Goal: Transaction & Acquisition: Book appointment/travel/reservation

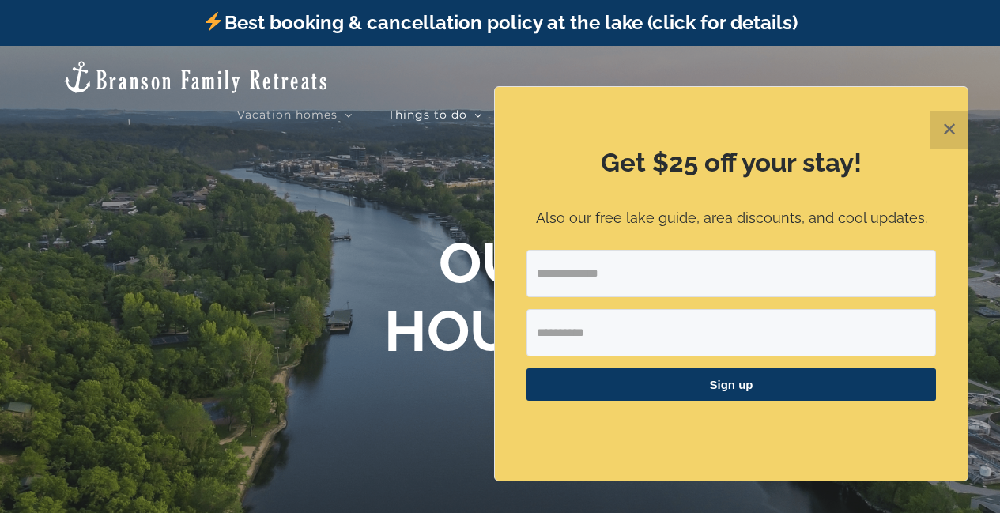
click at [954, 124] on button "✕" at bounding box center [950, 130] width 38 height 38
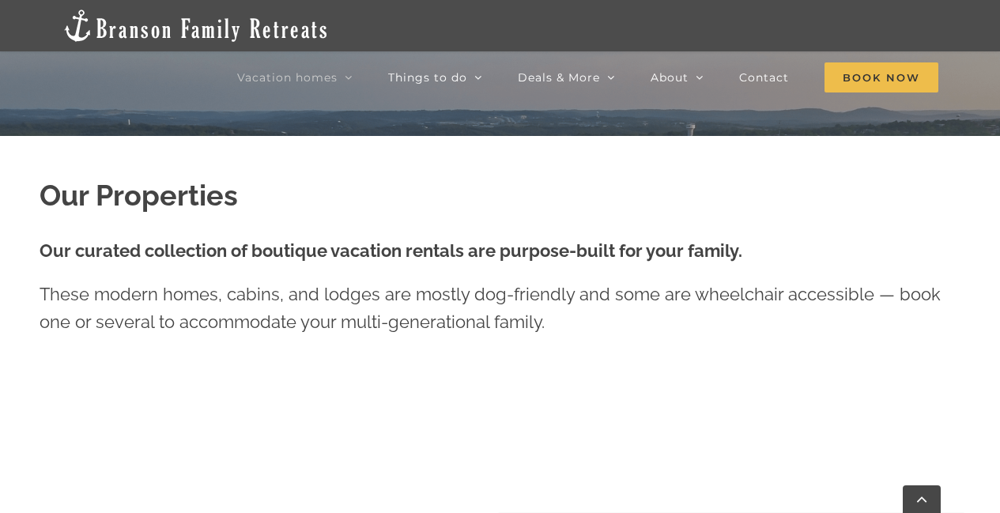
scroll to position [395, 0]
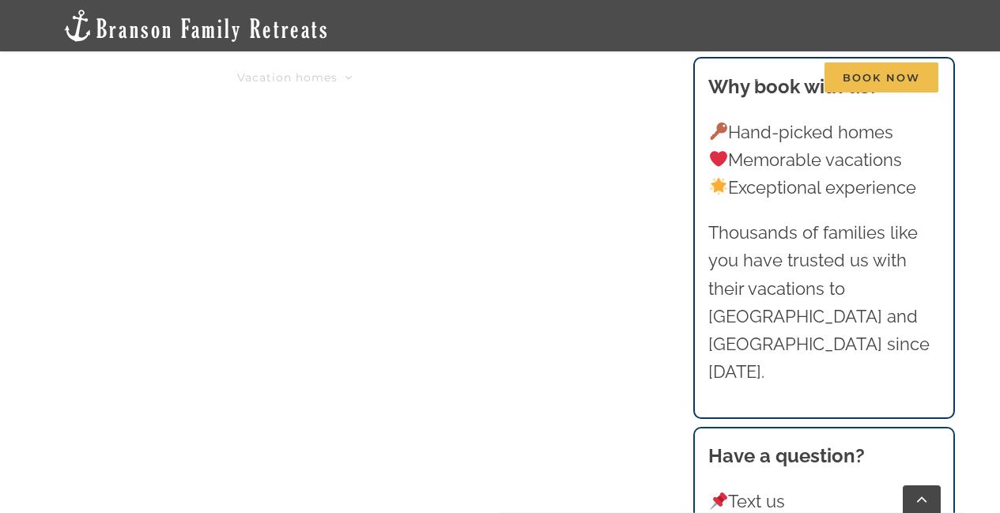
scroll to position [1739, 0]
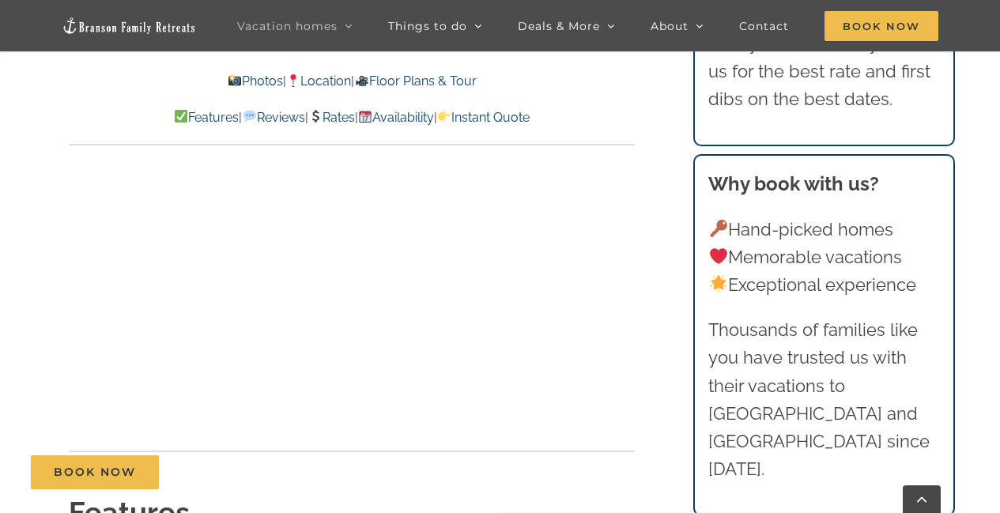
scroll to position [5218, 0]
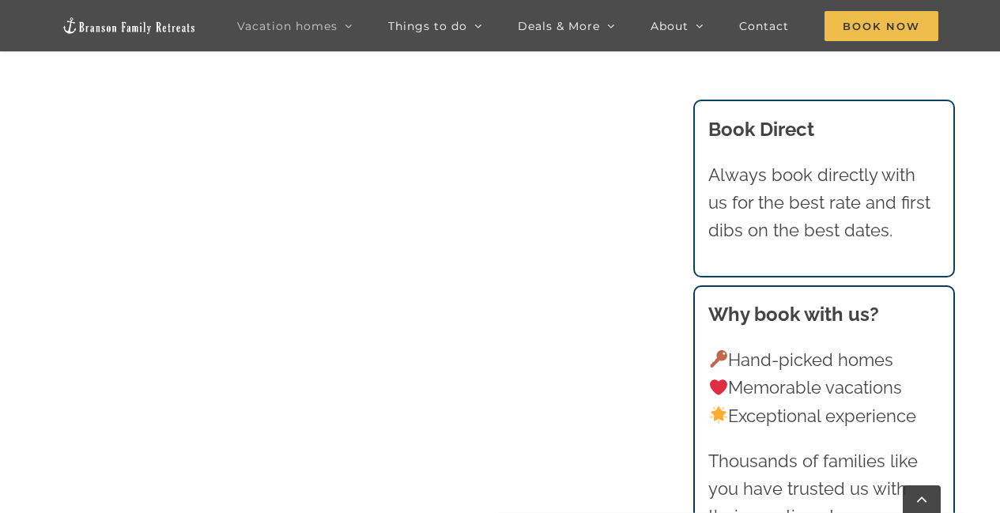
scroll to position [2135, 0]
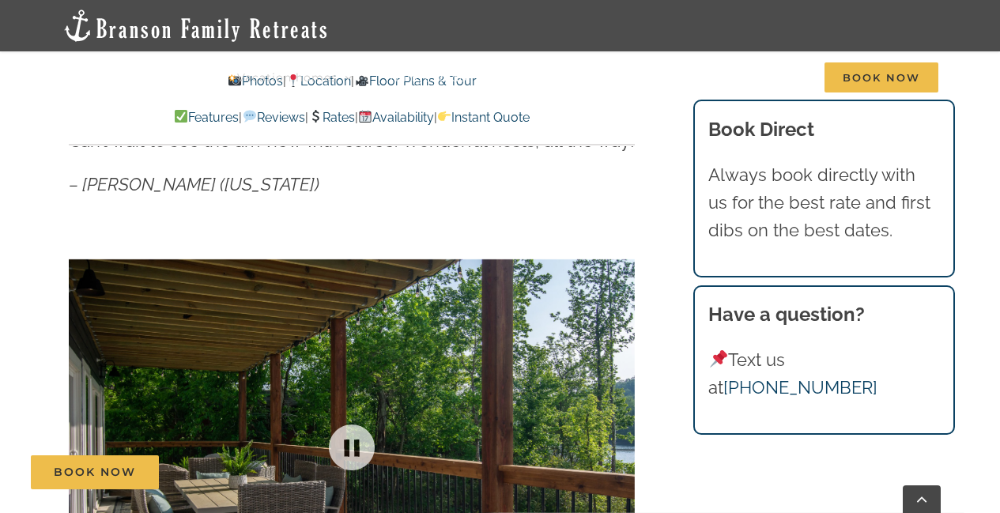
scroll to position [949, 0]
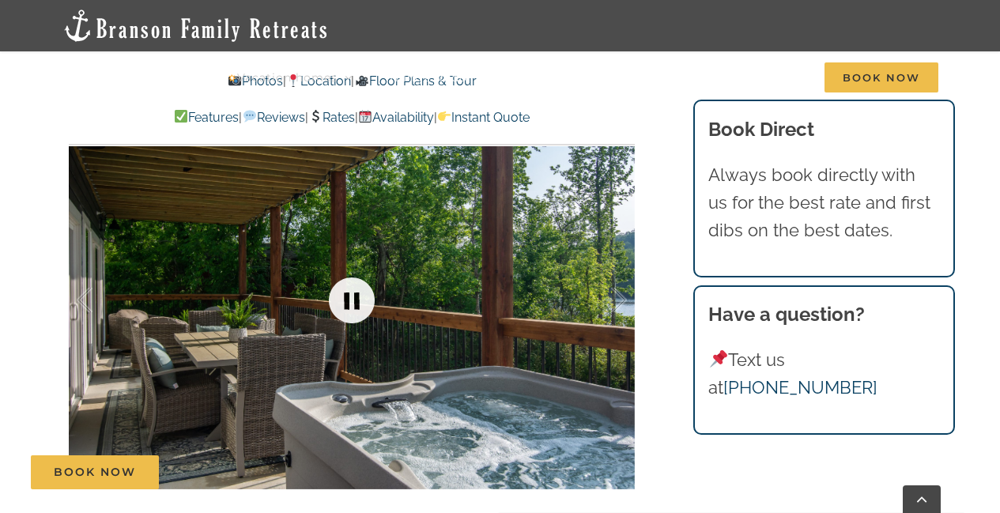
click at [348, 295] on link at bounding box center [351, 300] width 63 height 63
click at [349, 296] on link at bounding box center [351, 300] width 63 height 63
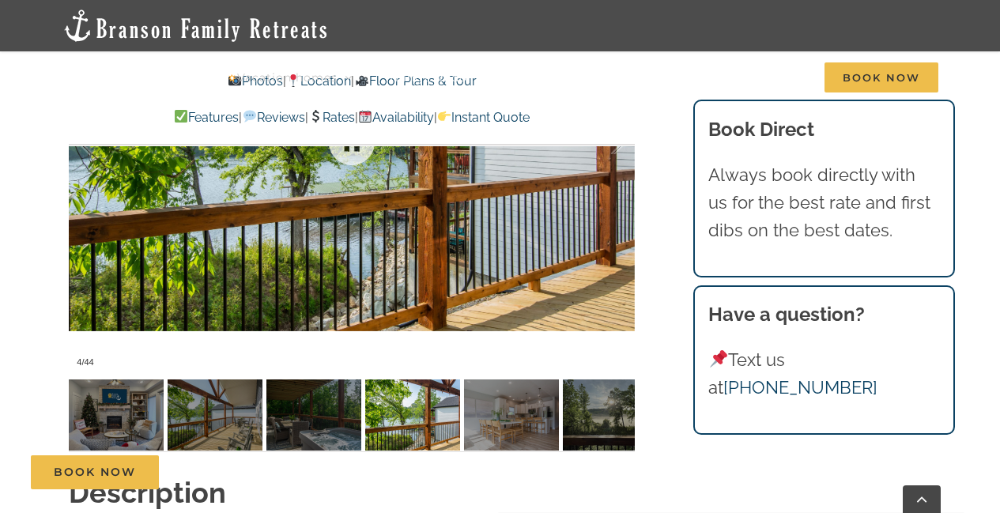
scroll to position [1028, 0]
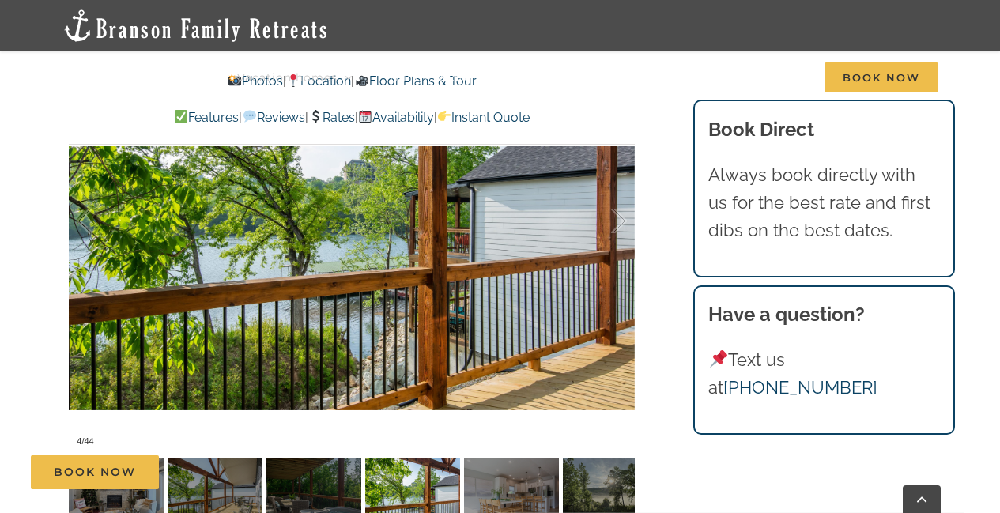
click at [229, 474] on div "Book Now" at bounding box center [511, 472] width 961 height 34
click at [398, 308] on div at bounding box center [352, 221] width 566 height 465
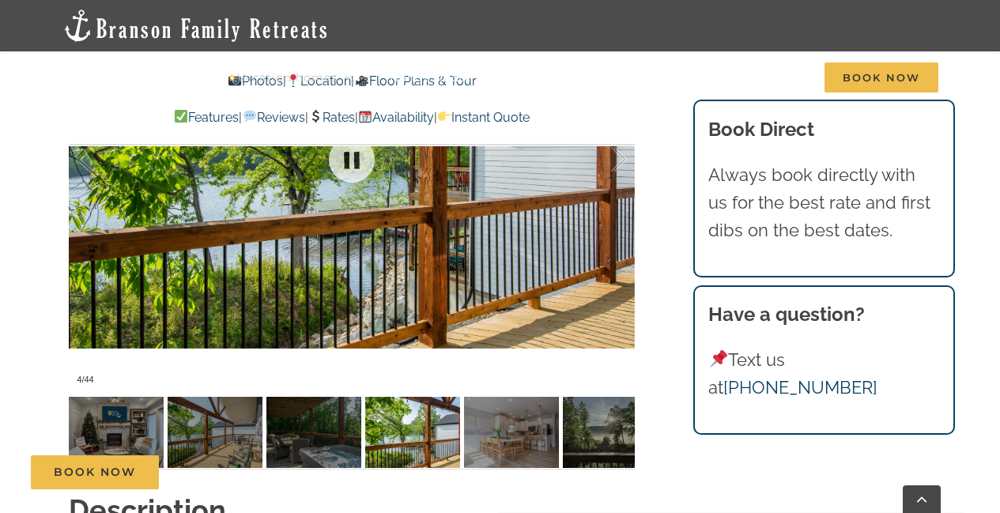
scroll to position [1107, 0]
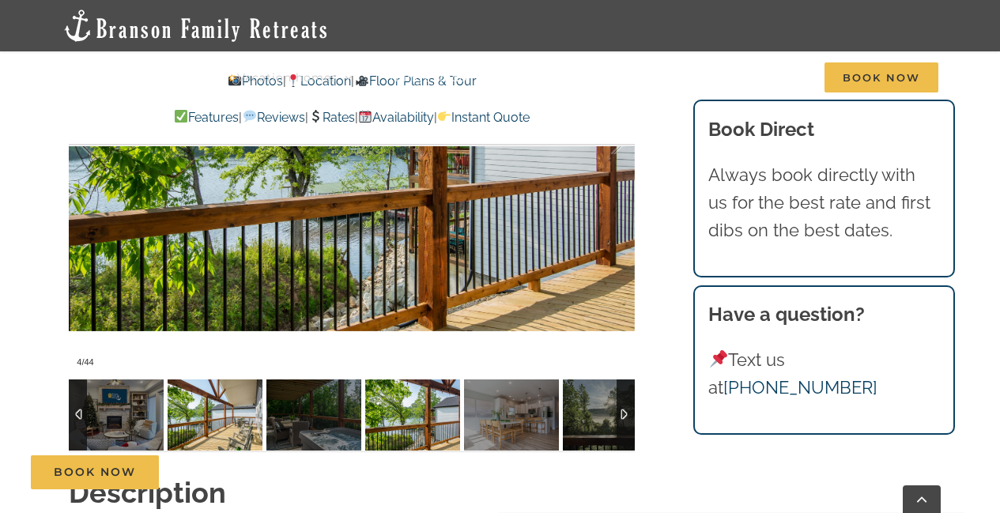
click at [243, 411] on img at bounding box center [215, 415] width 95 height 71
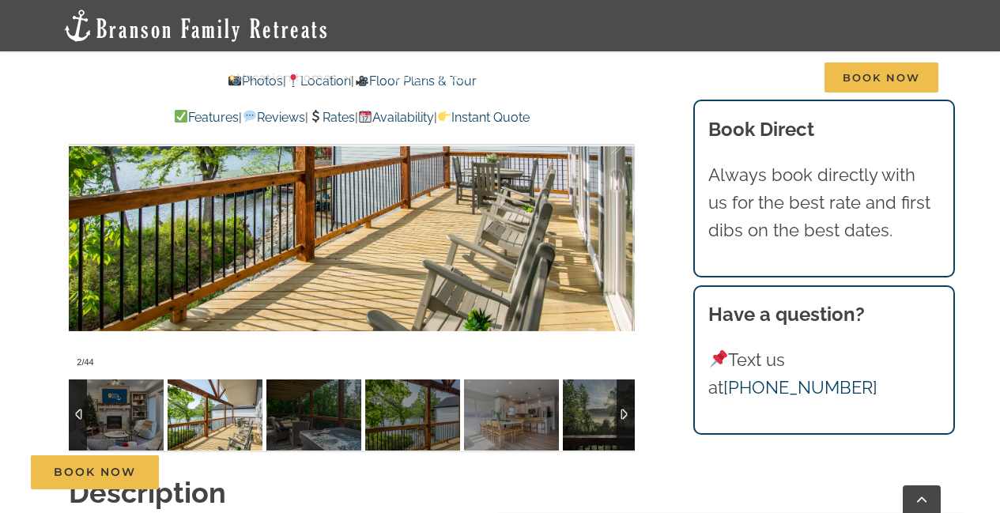
click at [243, 411] on img at bounding box center [215, 415] width 95 height 71
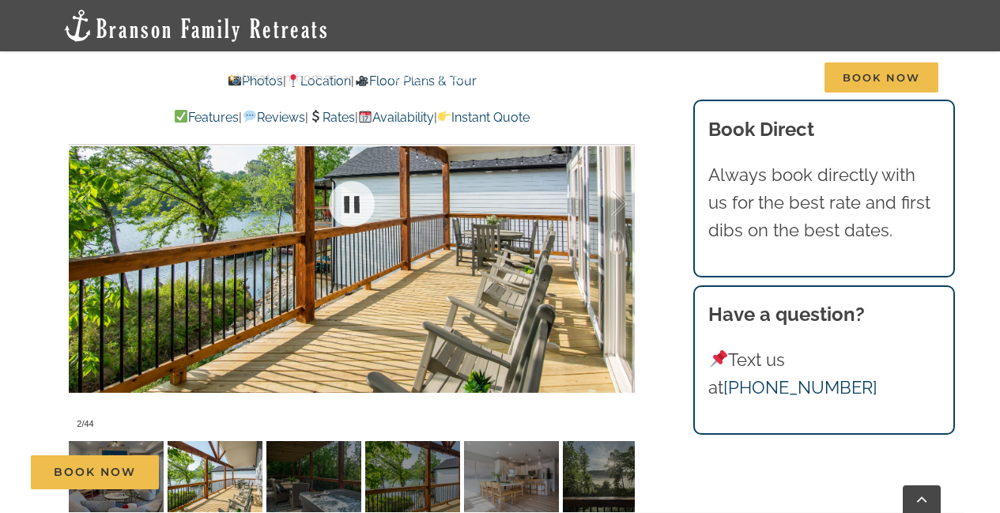
scroll to position [1028, 0]
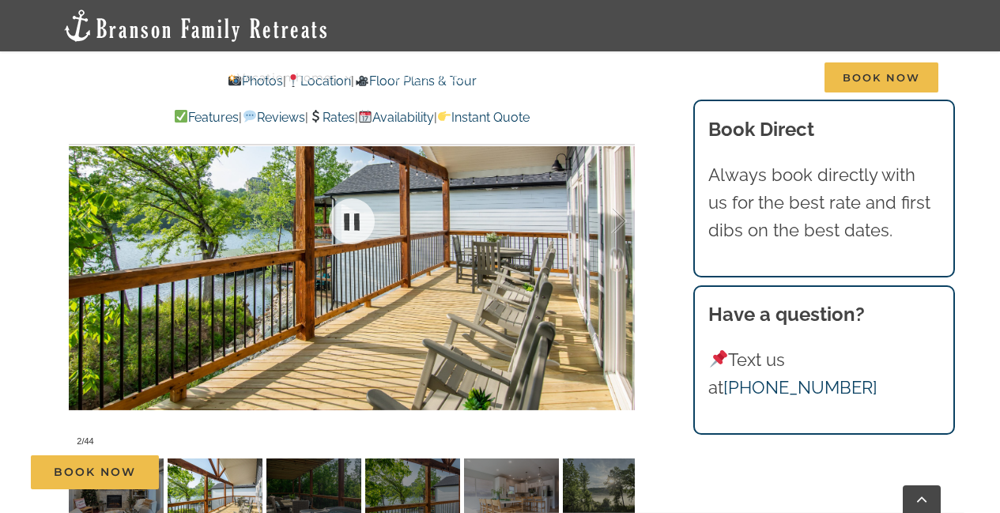
drag, startPoint x: 489, startPoint y: 296, endPoint x: 375, endPoint y: 281, distance: 115.6
click at [322, 297] on div at bounding box center [352, 221] width 566 height 465
click at [620, 228] on div at bounding box center [602, 221] width 49 height 98
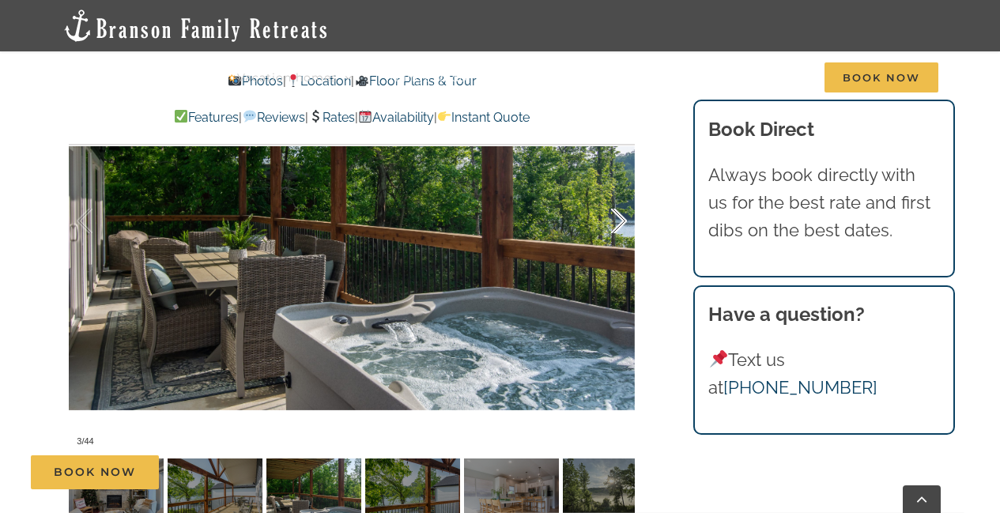
click at [620, 228] on div at bounding box center [602, 221] width 49 height 98
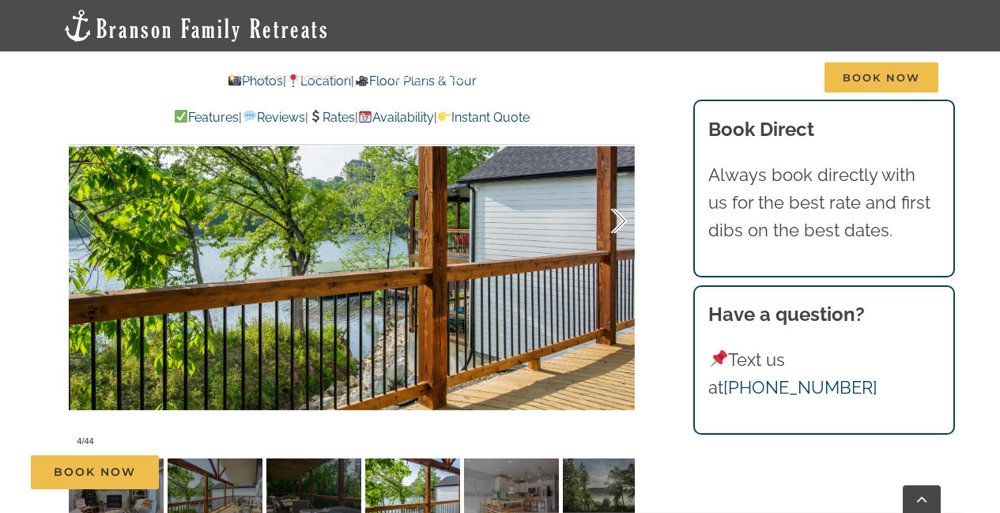
click at [620, 228] on div at bounding box center [602, 221] width 49 height 98
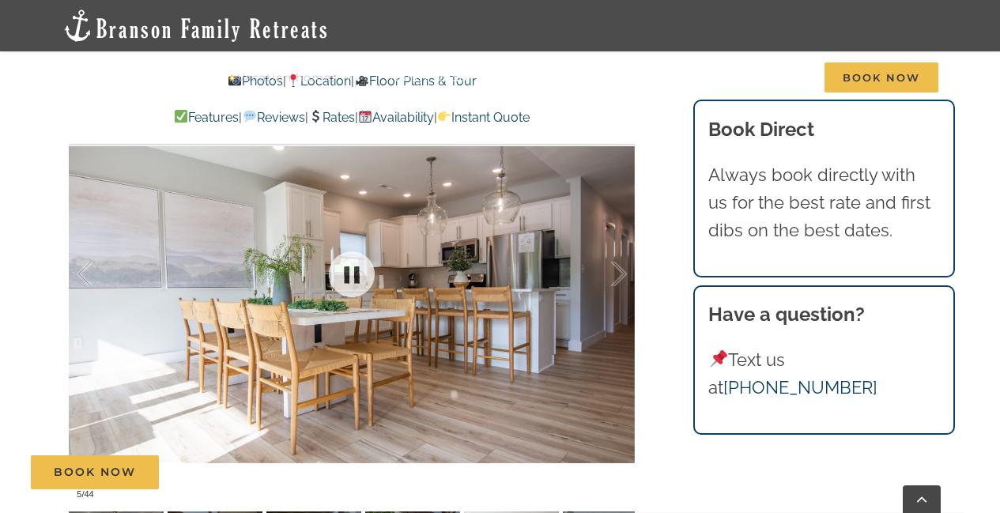
scroll to position [949, 0]
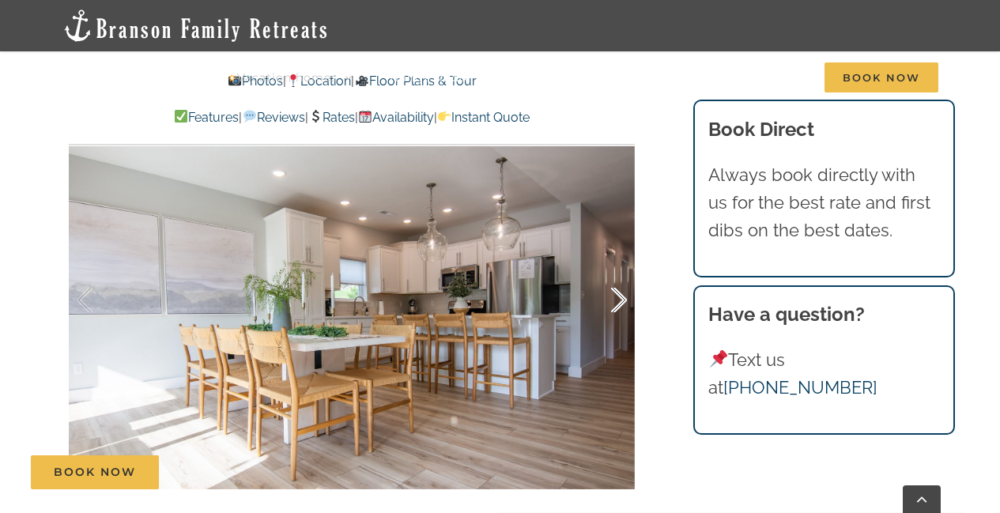
click at [624, 300] on div at bounding box center [602, 300] width 49 height 98
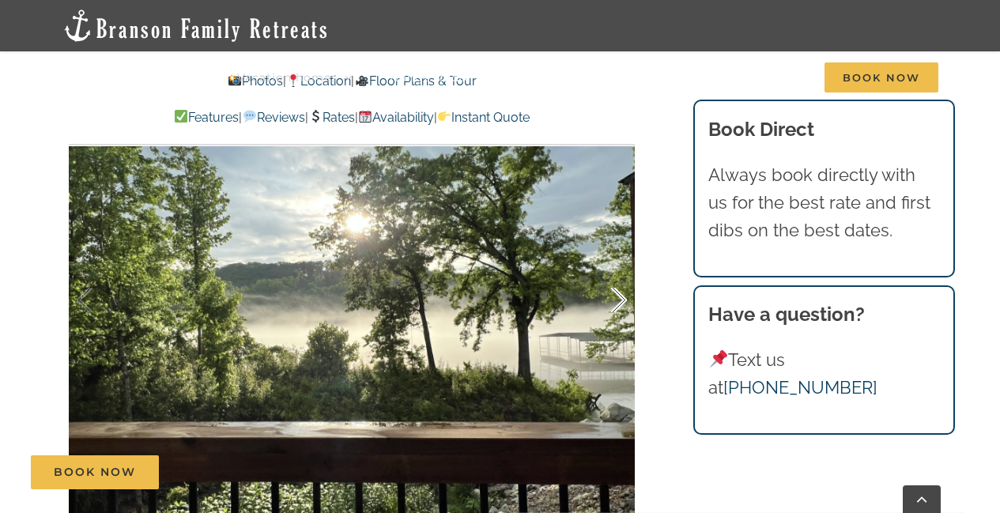
click at [624, 300] on div at bounding box center [602, 300] width 49 height 98
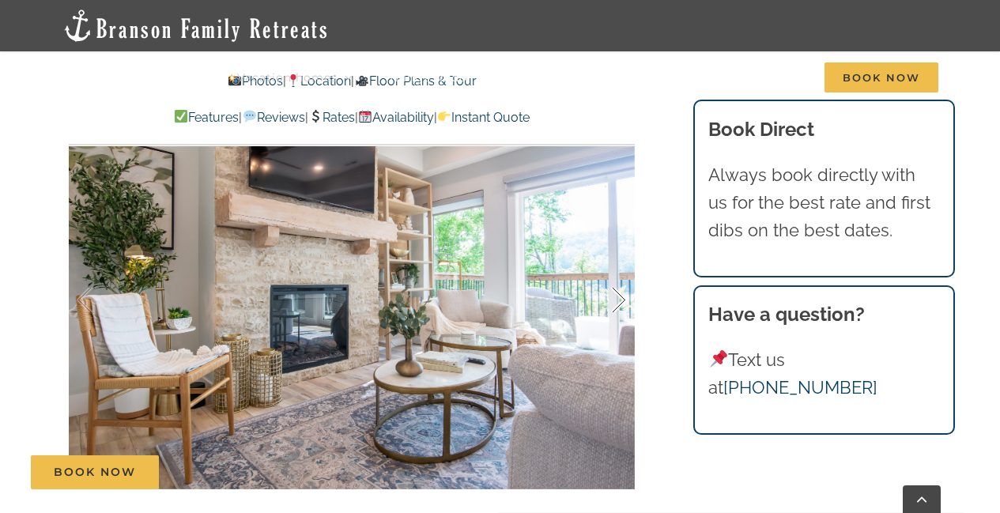
click at [624, 300] on div at bounding box center [602, 300] width 49 height 98
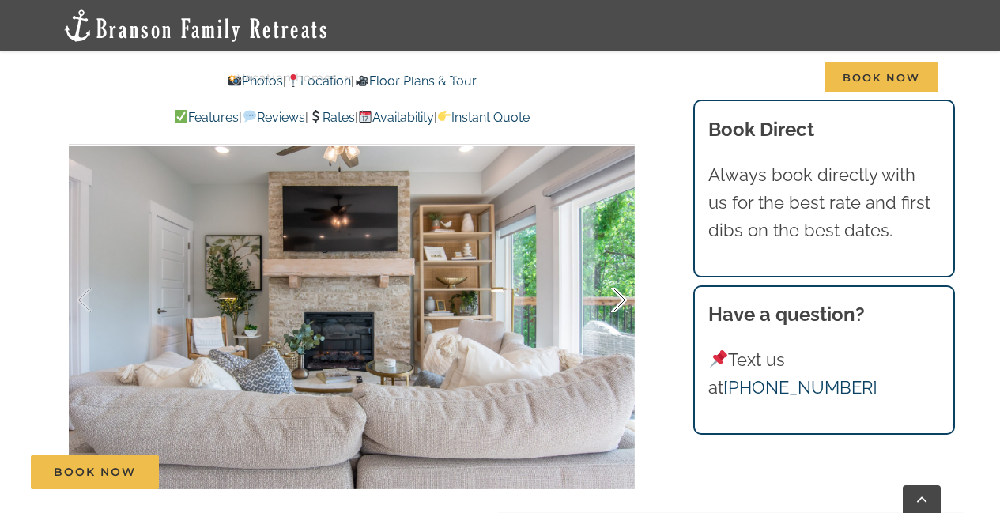
click at [624, 300] on div at bounding box center [602, 300] width 49 height 98
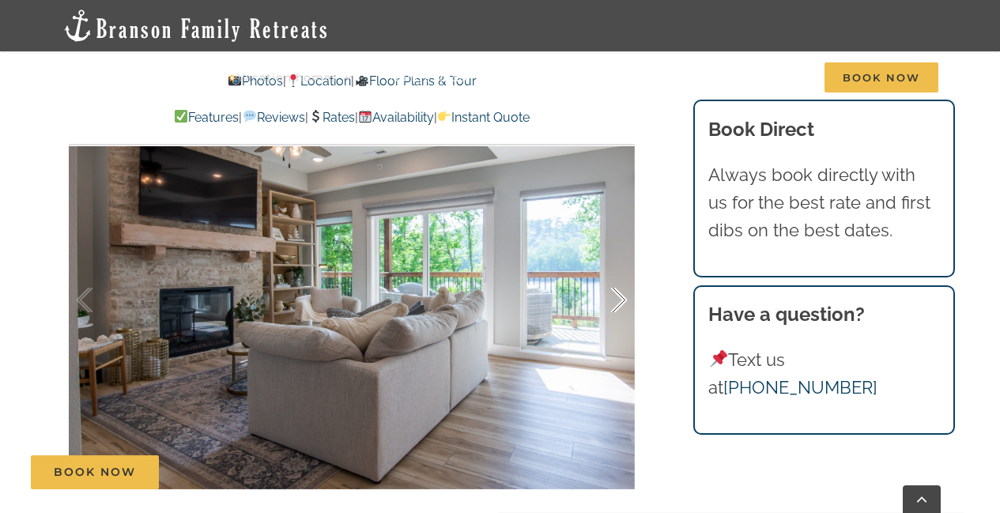
click at [624, 300] on div at bounding box center [602, 300] width 49 height 98
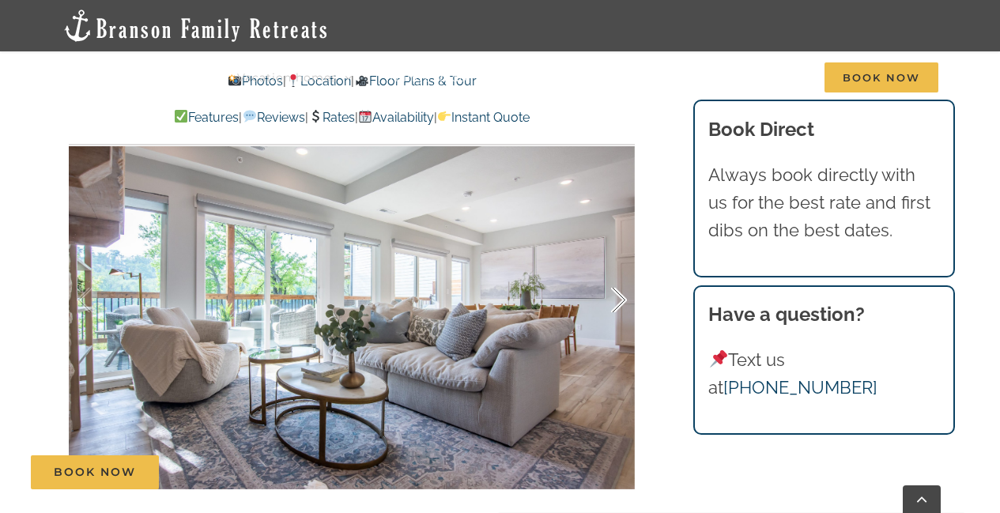
click at [624, 300] on div at bounding box center [602, 300] width 49 height 98
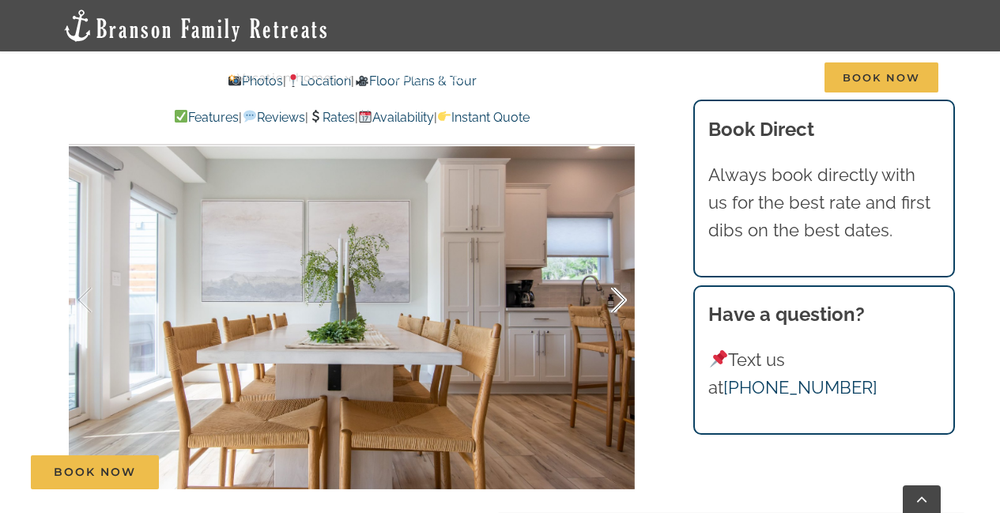
click at [624, 300] on div at bounding box center [602, 300] width 49 height 98
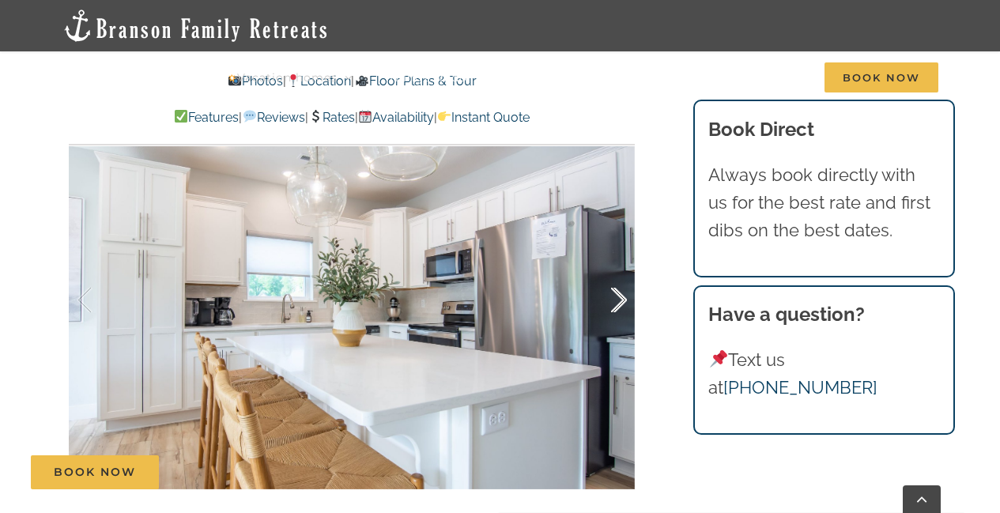
click at [624, 300] on div at bounding box center [602, 300] width 49 height 98
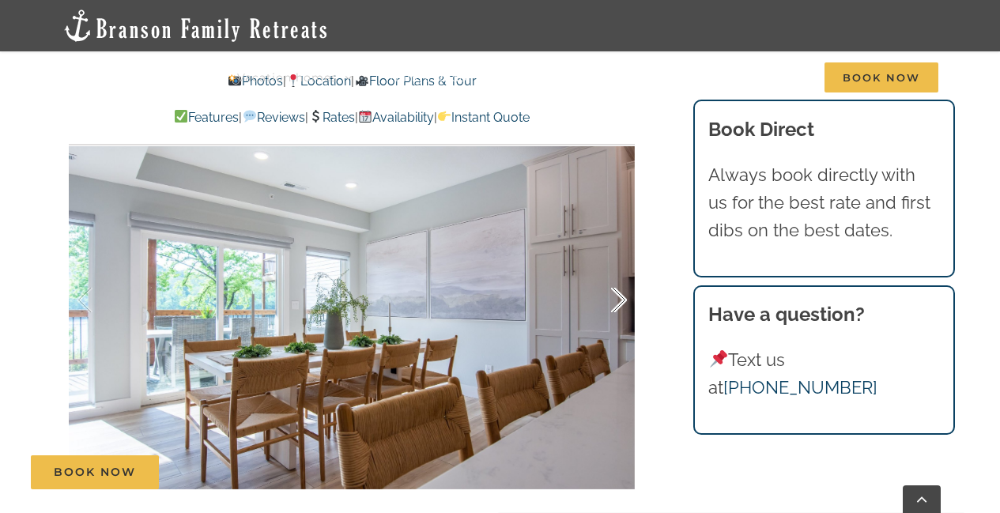
click at [624, 300] on div at bounding box center [602, 300] width 49 height 98
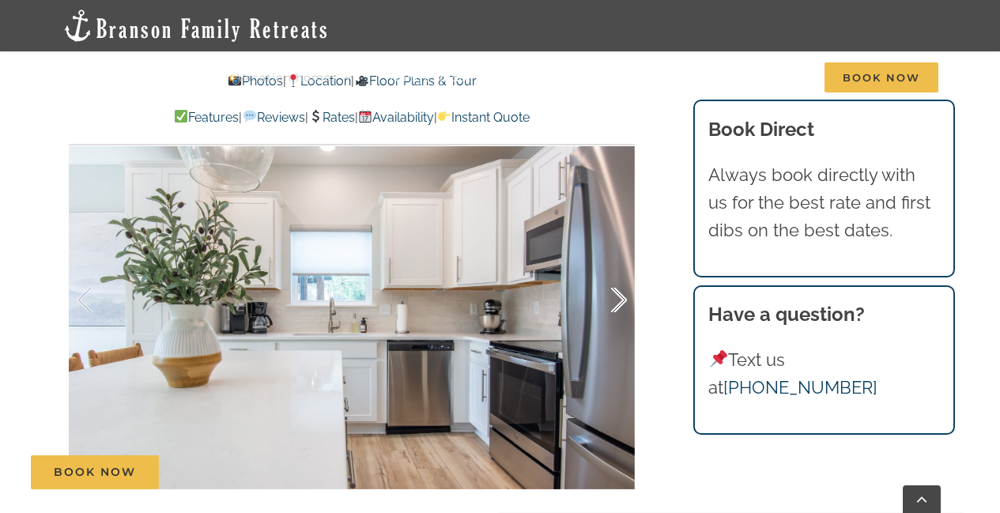
click at [624, 300] on div at bounding box center [602, 300] width 49 height 98
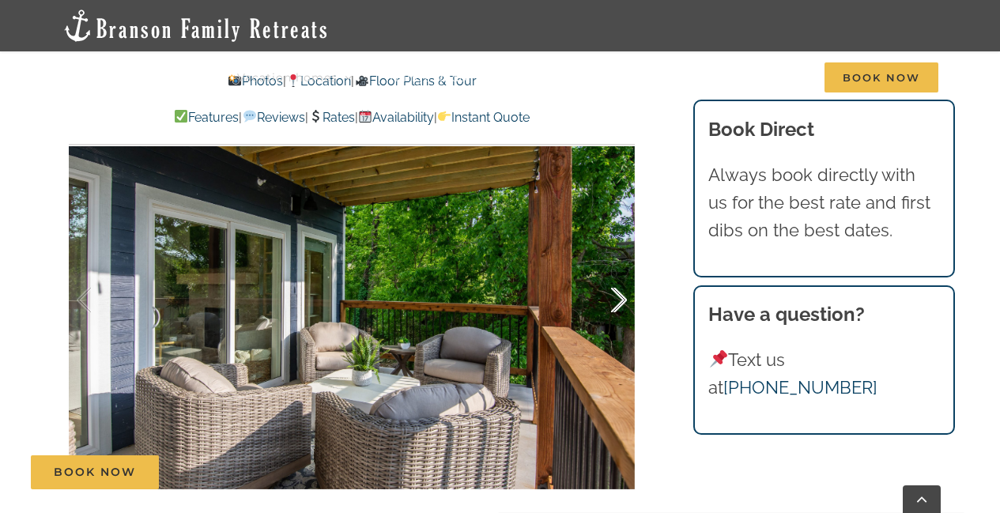
click at [624, 300] on div at bounding box center [602, 300] width 49 height 98
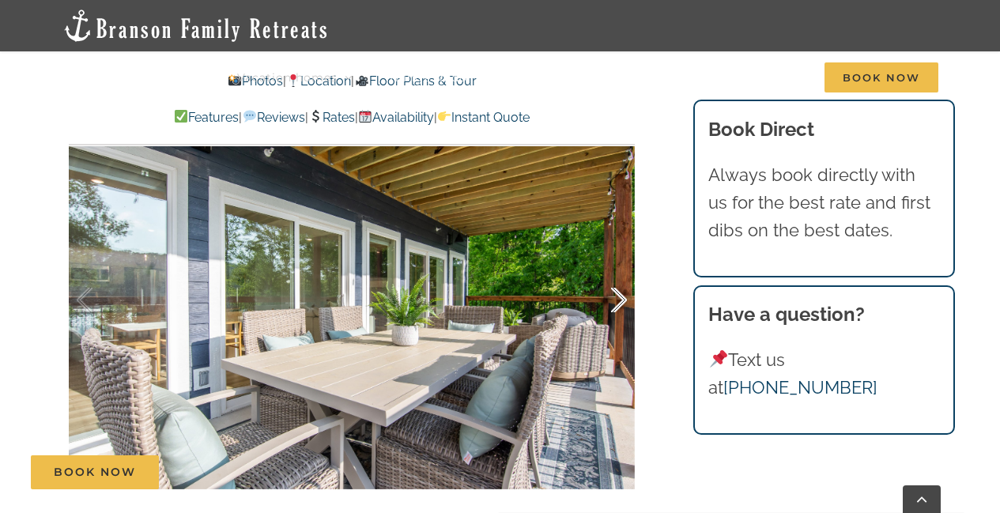
click at [624, 300] on div at bounding box center [602, 300] width 49 height 98
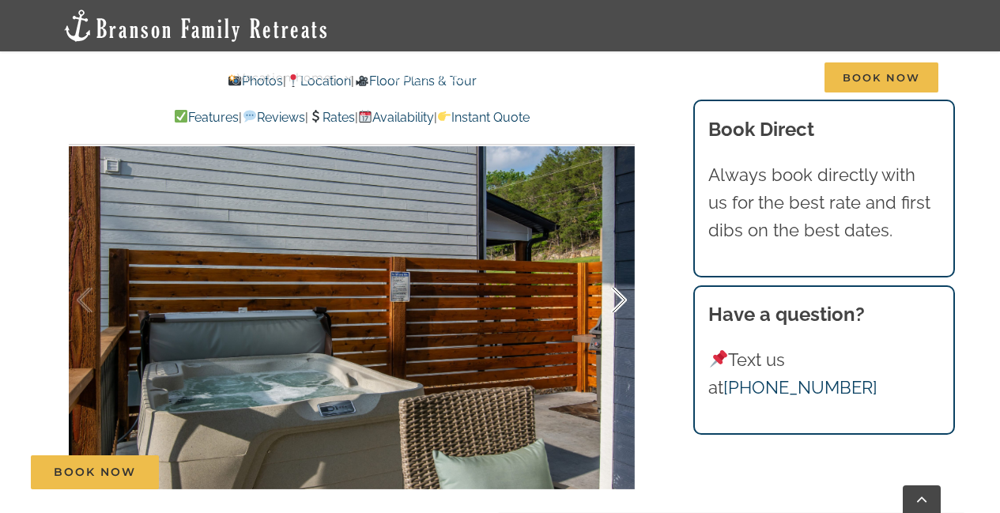
click at [624, 300] on div at bounding box center [602, 300] width 49 height 98
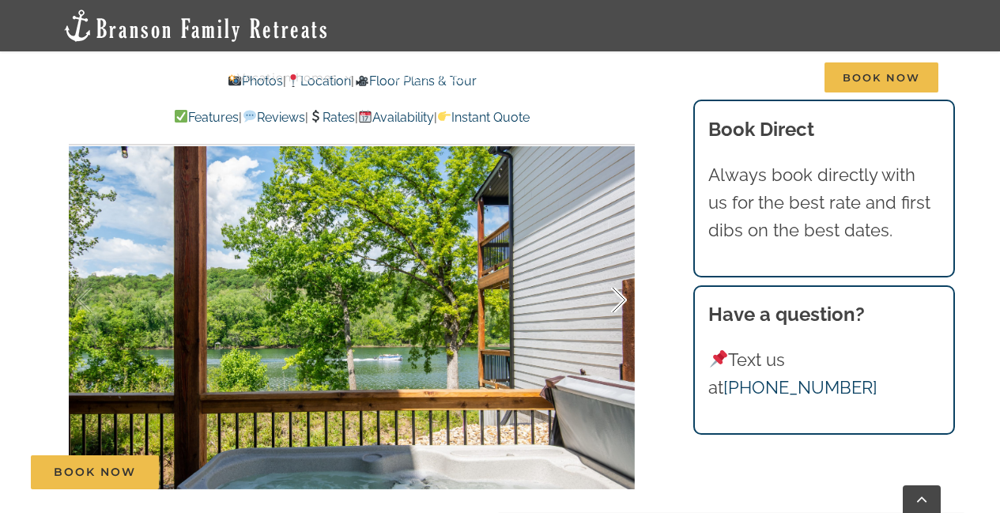
click at [624, 300] on div at bounding box center [602, 300] width 49 height 98
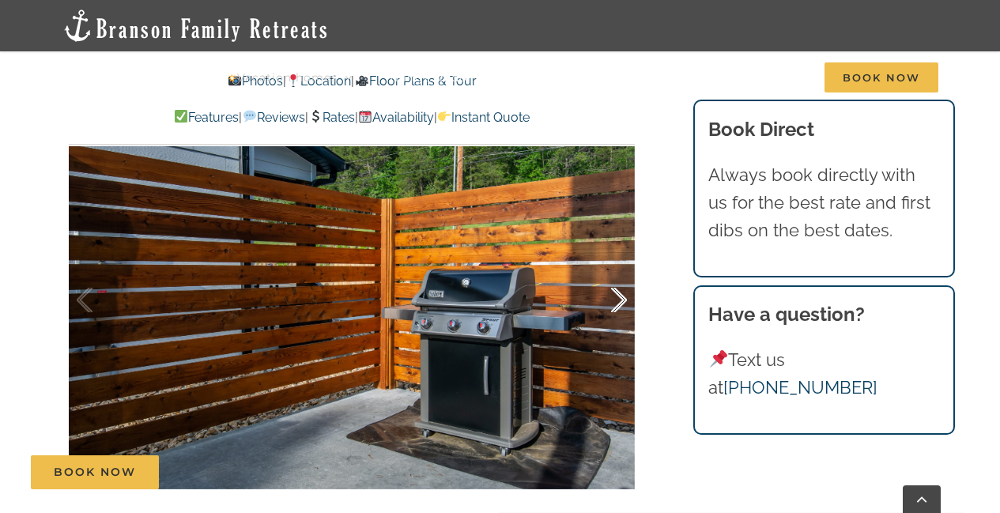
click at [624, 300] on div at bounding box center [602, 300] width 49 height 98
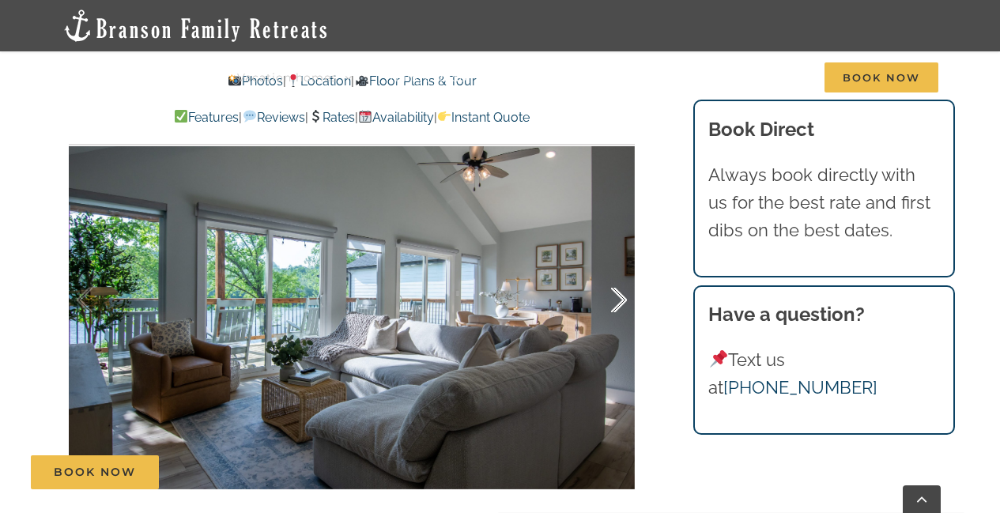
click at [624, 300] on div at bounding box center [602, 300] width 49 height 98
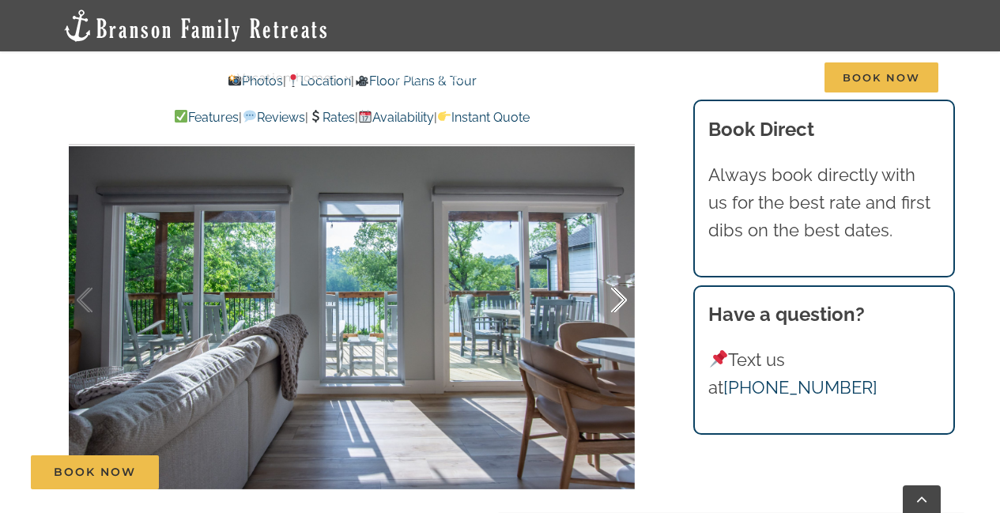
click at [624, 300] on div at bounding box center [602, 300] width 49 height 98
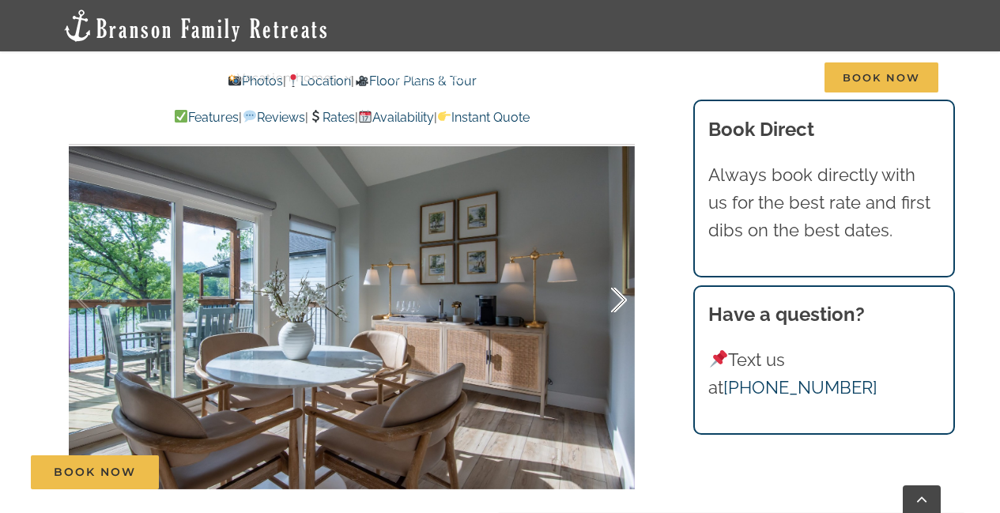
click at [624, 300] on div at bounding box center [602, 300] width 49 height 98
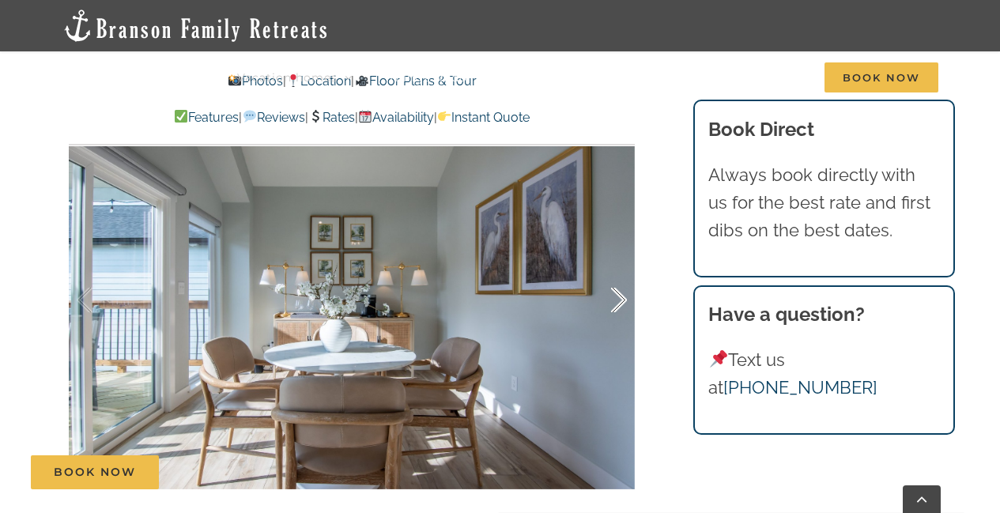
click at [624, 300] on div at bounding box center [602, 300] width 49 height 98
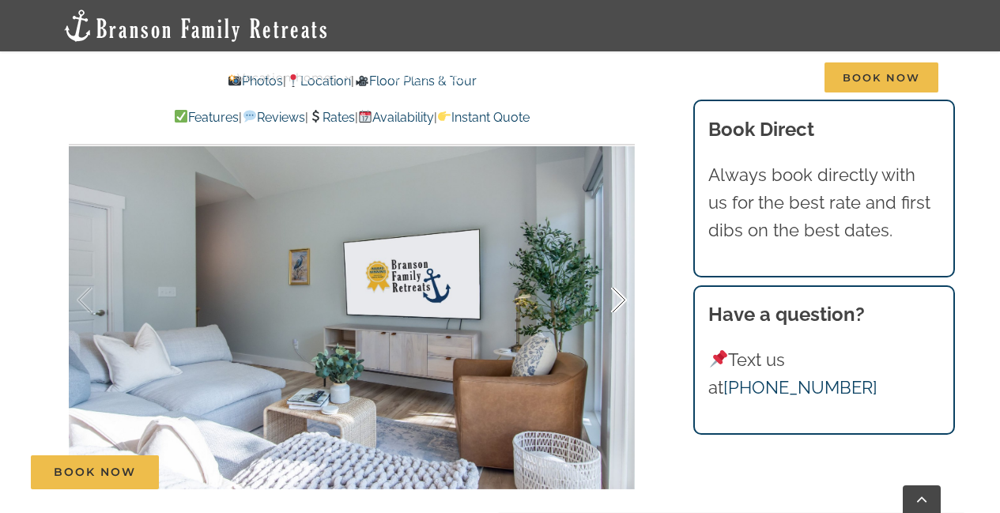
click at [624, 300] on div at bounding box center [602, 300] width 49 height 98
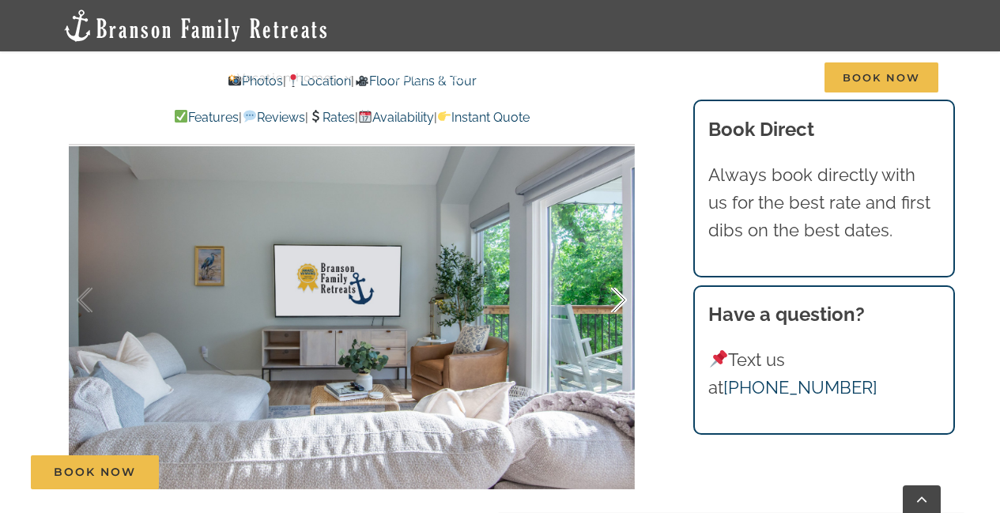
click at [624, 300] on div at bounding box center [602, 300] width 49 height 98
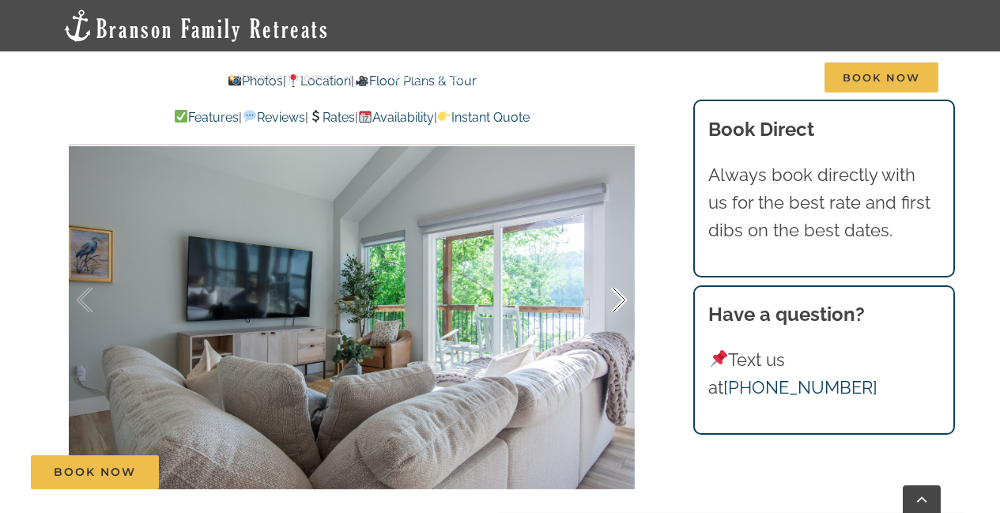
click at [624, 300] on div at bounding box center [602, 300] width 49 height 98
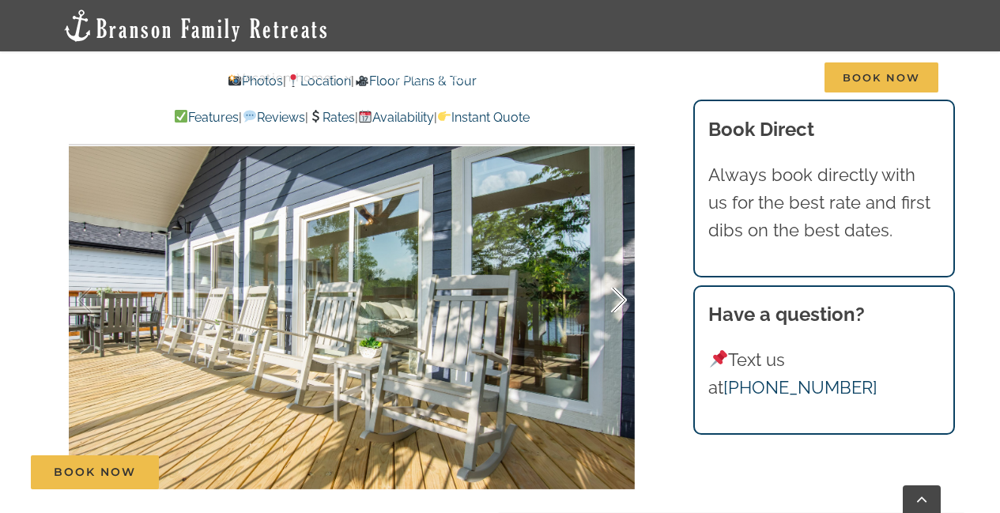
click at [624, 300] on div at bounding box center [602, 300] width 49 height 98
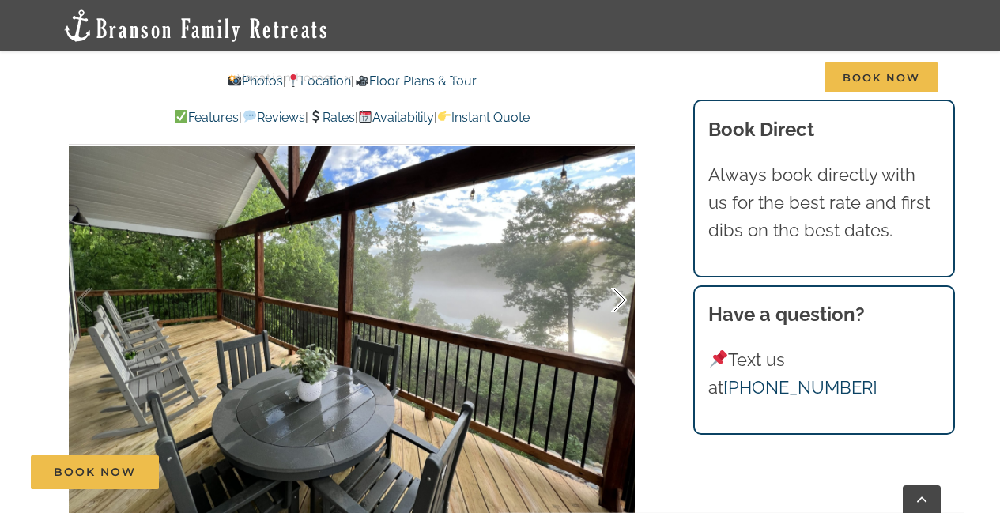
click at [624, 300] on div at bounding box center [602, 300] width 49 height 98
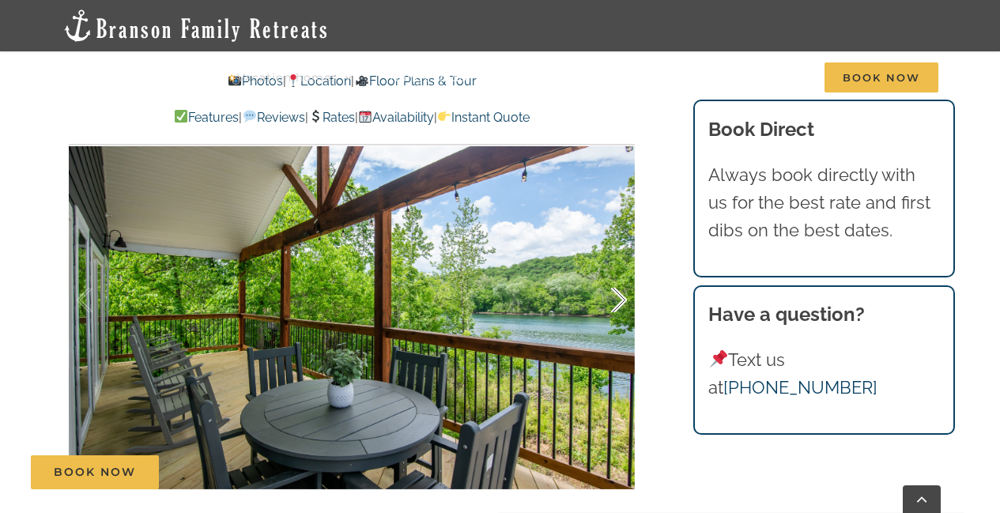
click at [624, 300] on div at bounding box center [602, 300] width 49 height 98
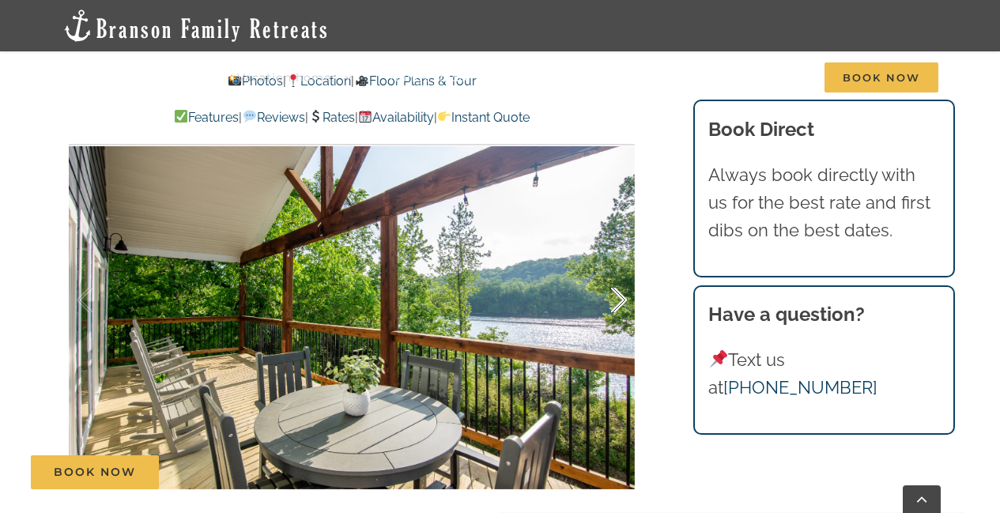
click at [624, 300] on div at bounding box center [602, 300] width 49 height 98
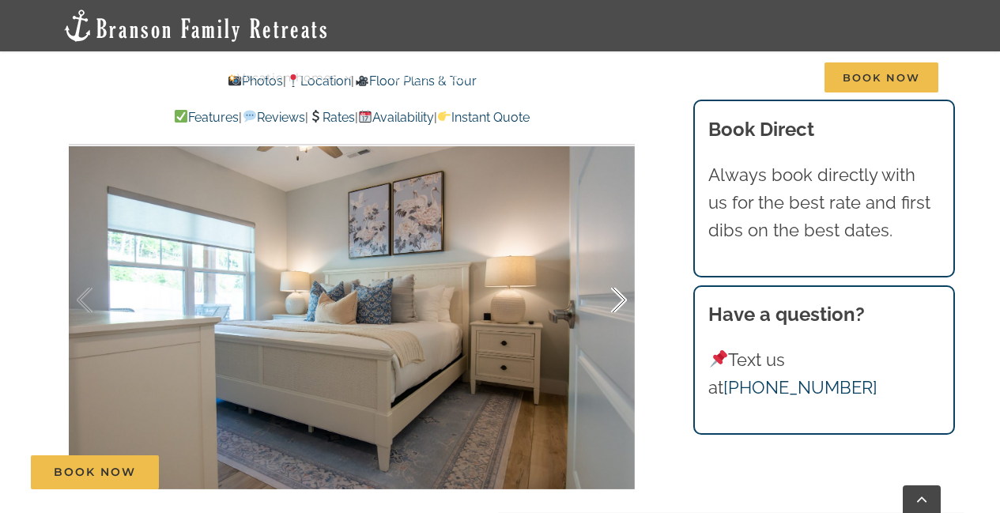
click at [624, 300] on div at bounding box center [602, 300] width 49 height 98
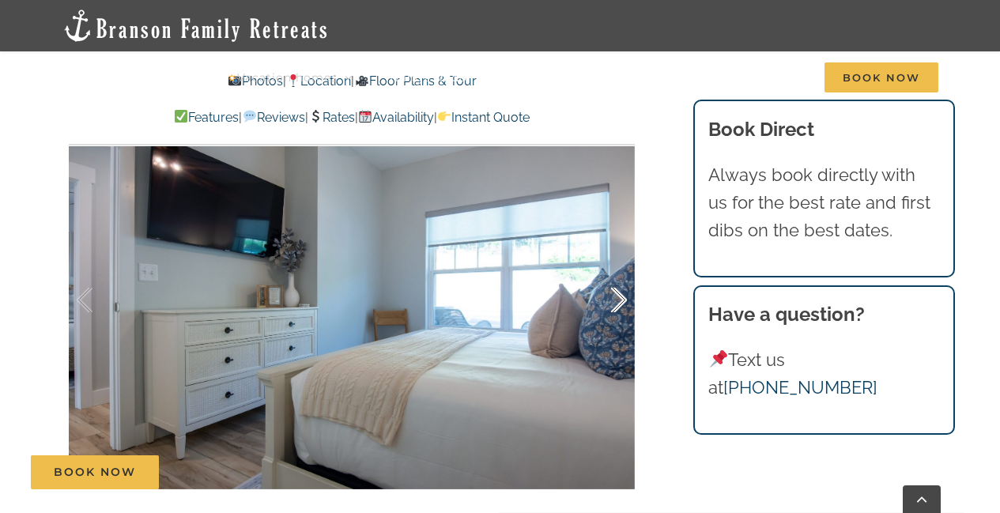
click at [624, 300] on div at bounding box center [602, 300] width 49 height 98
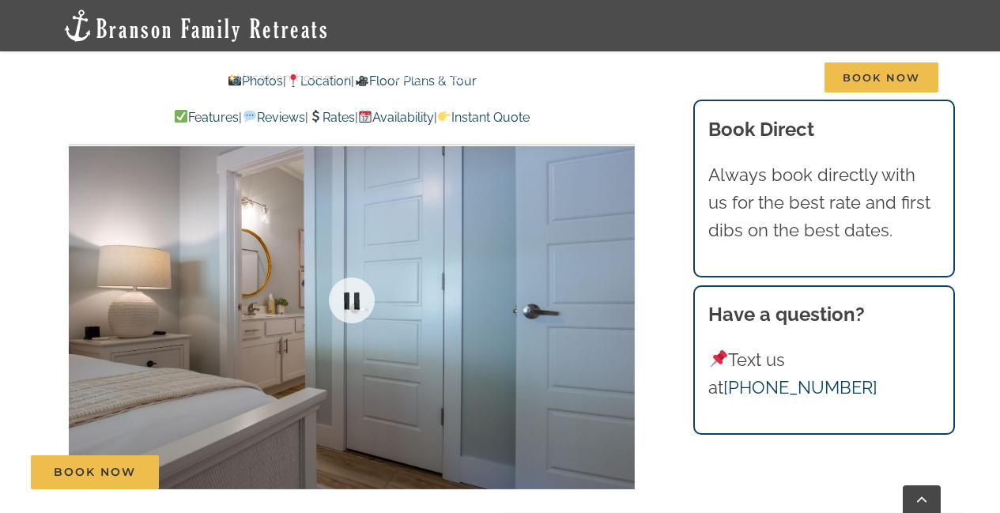
click at [624, 300] on div at bounding box center [352, 300] width 566 height 465
click at [624, 300] on div at bounding box center [602, 300] width 49 height 98
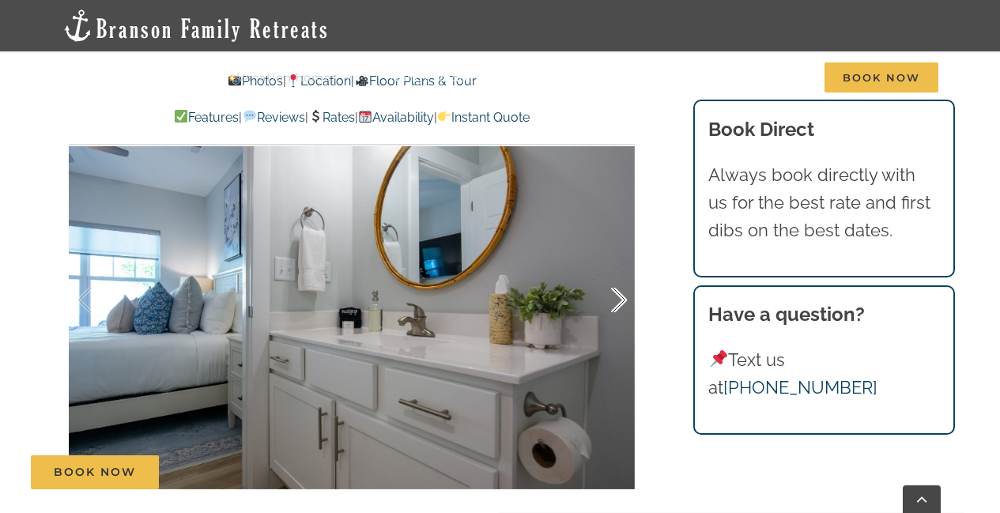
click at [616, 314] on div at bounding box center [602, 300] width 49 height 98
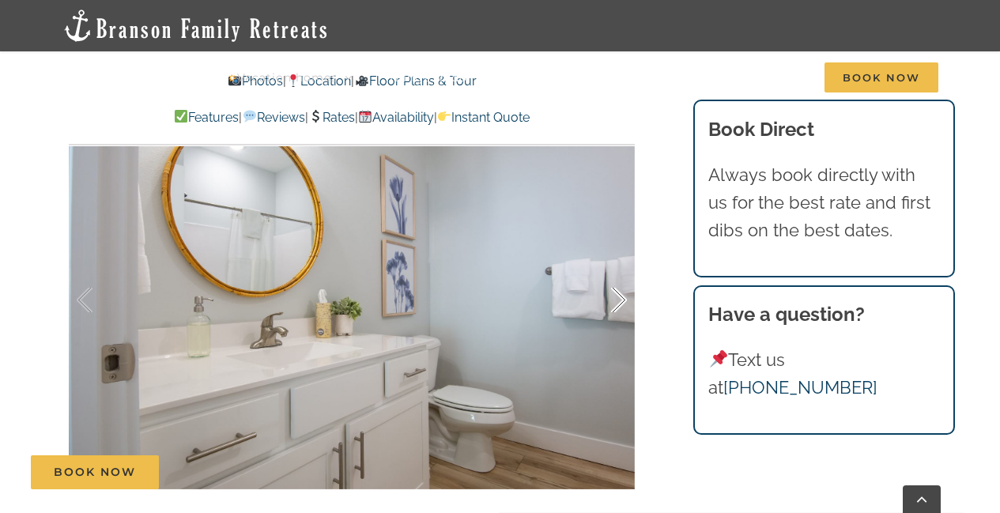
click at [616, 314] on div at bounding box center [602, 300] width 49 height 98
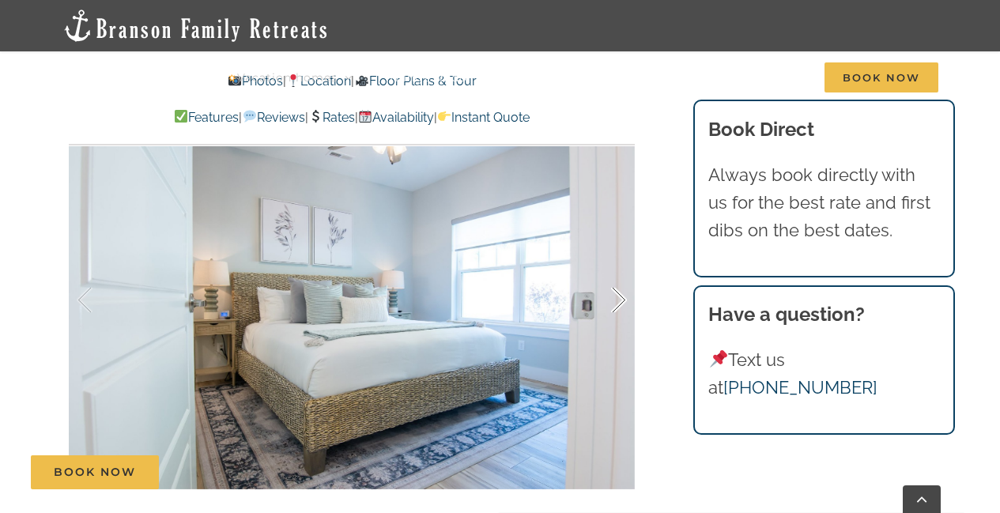
click at [616, 314] on div at bounding box center [602, 300] width 49 height 98
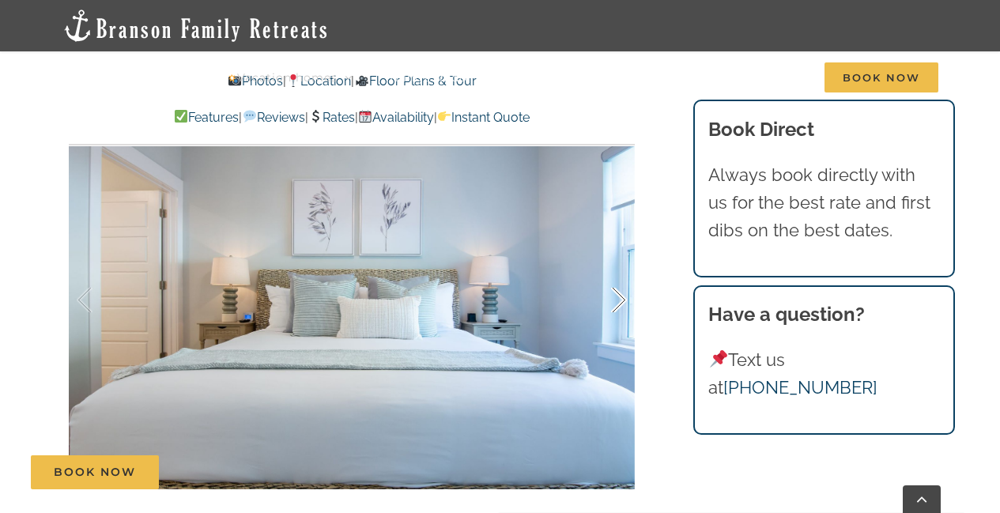
click at [616, 314] on div at bounding box center [602, 300] width 49 height 98
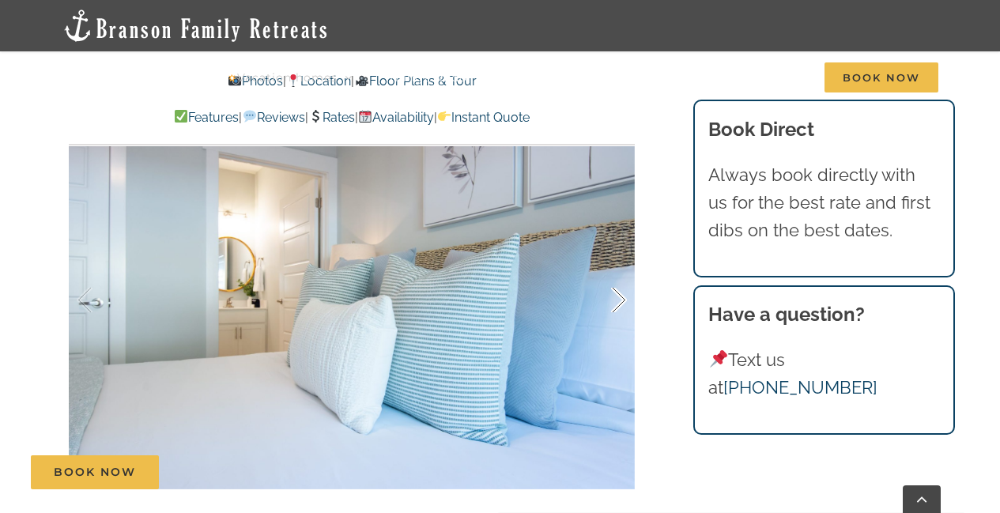
click at [616, 314] on div at bounding box center [602, 300] width 49 height 98
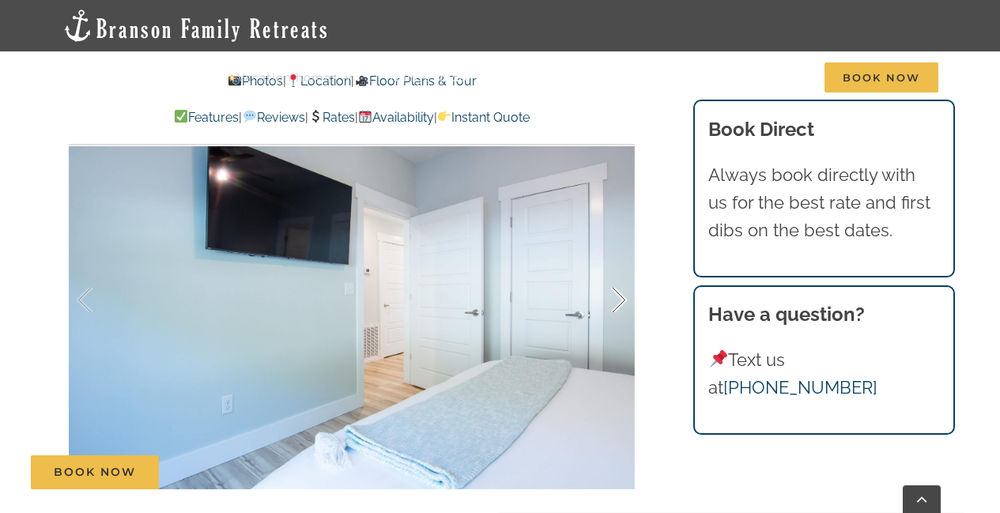
click at [616, 314] on div at bounding box center [602, 300] width 49 height 98
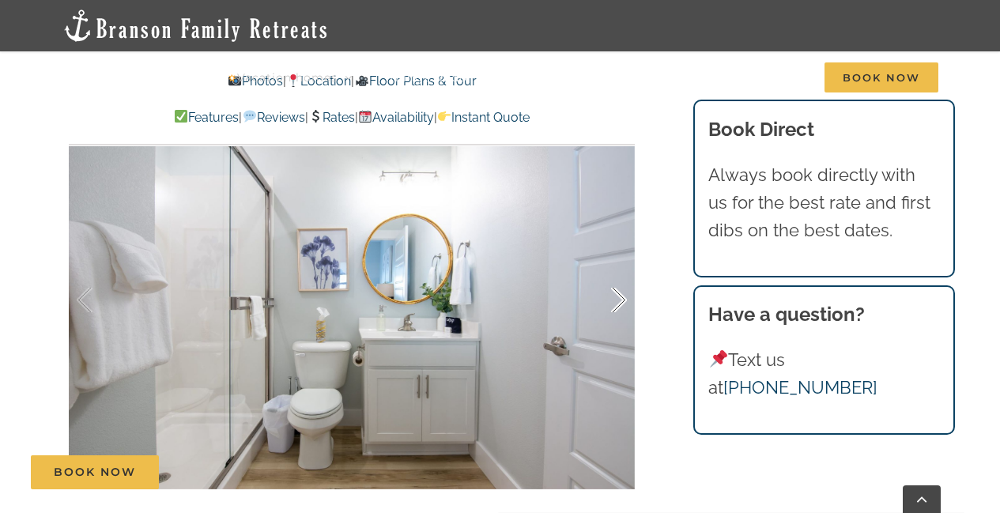
click at [616, 314] on div at bounding box center [602, 300] width 49 height 98
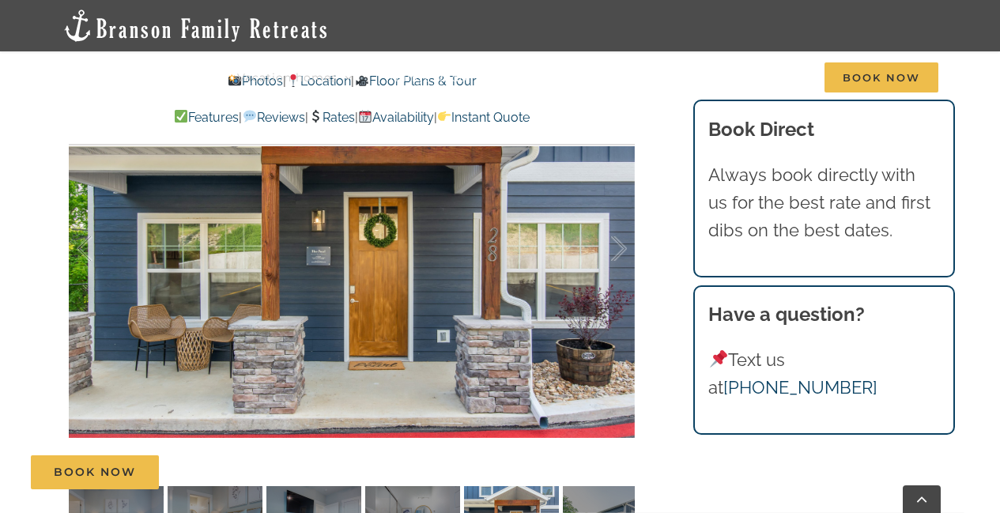
scroll to position [1028, 0]
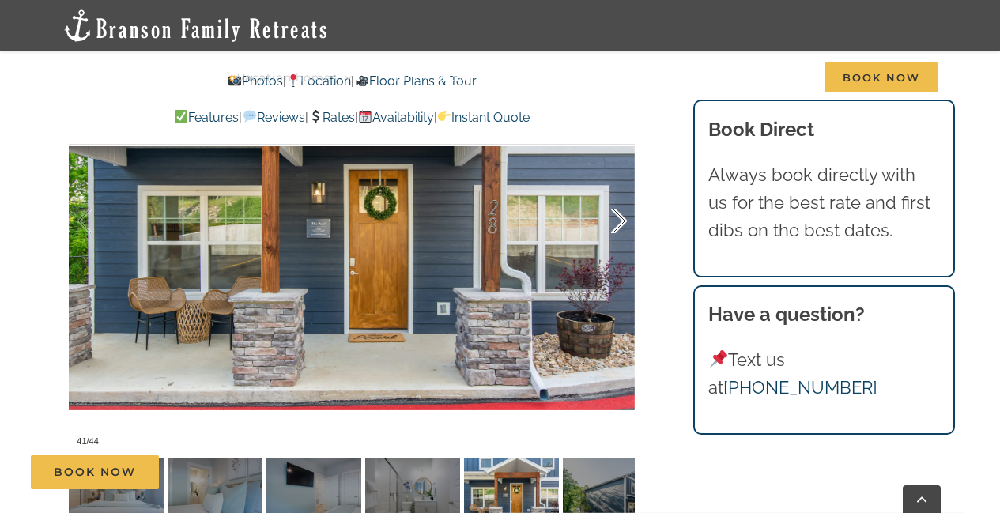
click at [622, 223] on div at bounding box center [602, 221] width 49 height 98
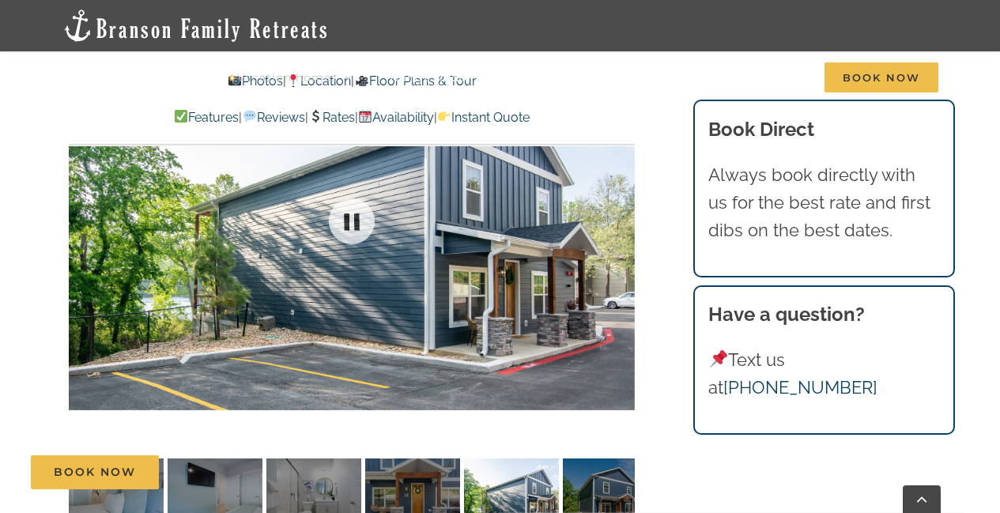
click at [622, 223] on div at bounding box center [352, 221] width 566 height 465
click at [622, 222] on div at bounding box center [602, 221] width 49 height 98
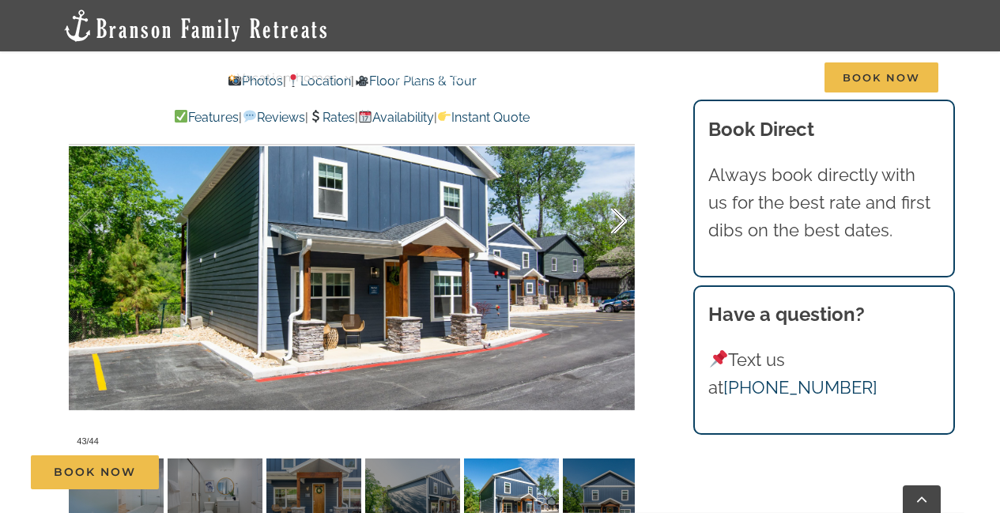
click at [622, 222] on div at bounding box center [602, 221] width 49 height 98
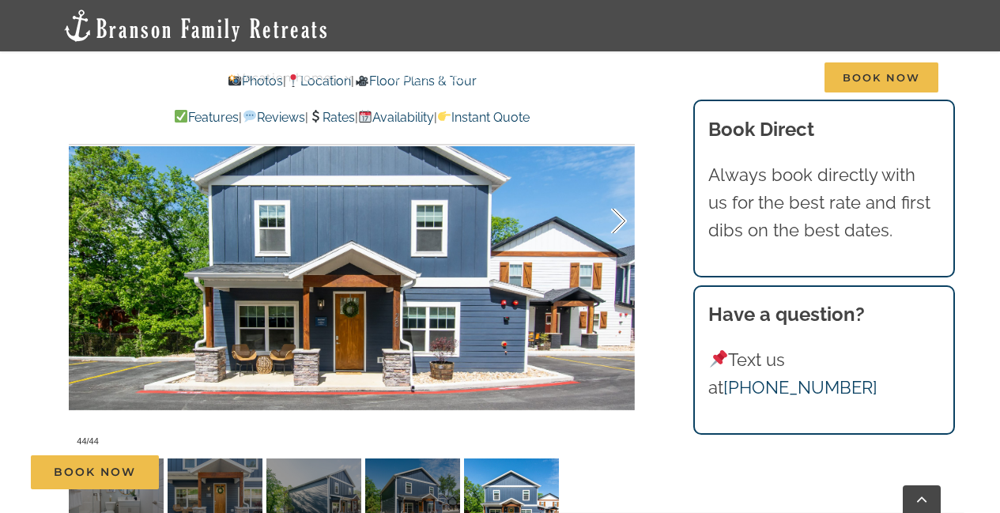
click at [622, 222] on div at bounding box center [602, 221] width 49 height 98
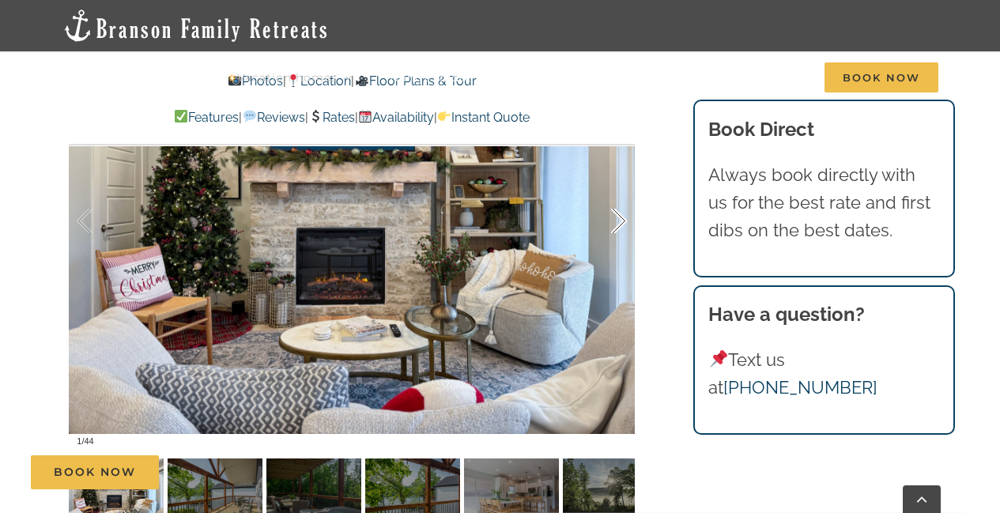
click at [622, 222] on div at bounding box center [602, 221] width 49 height 98
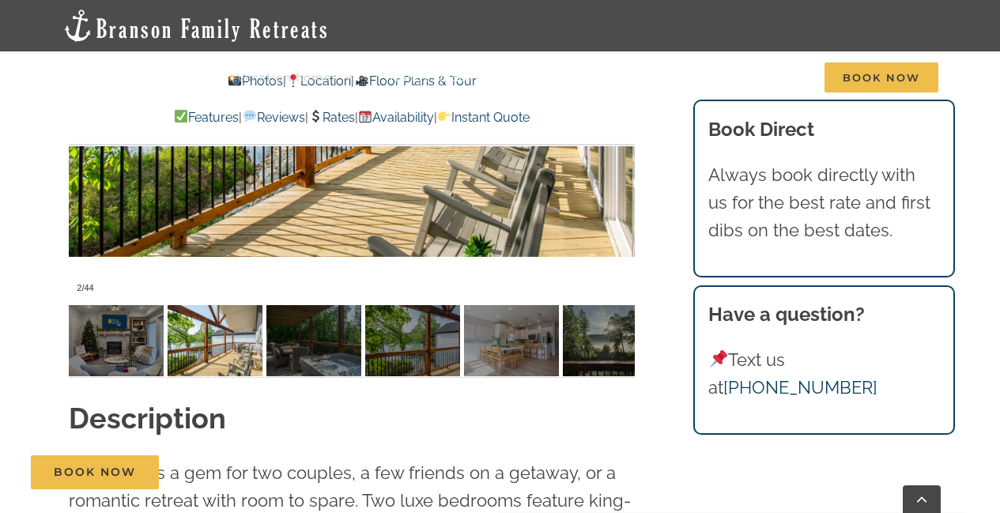
scroll to position [1186, 0]
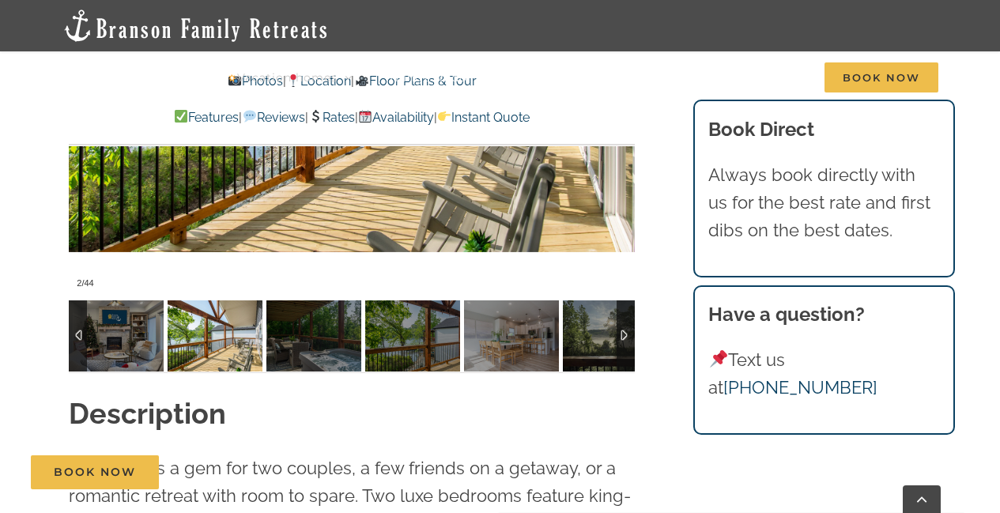
click at [254, 342] on img at bounding box center [215, 335] width 95 height 71
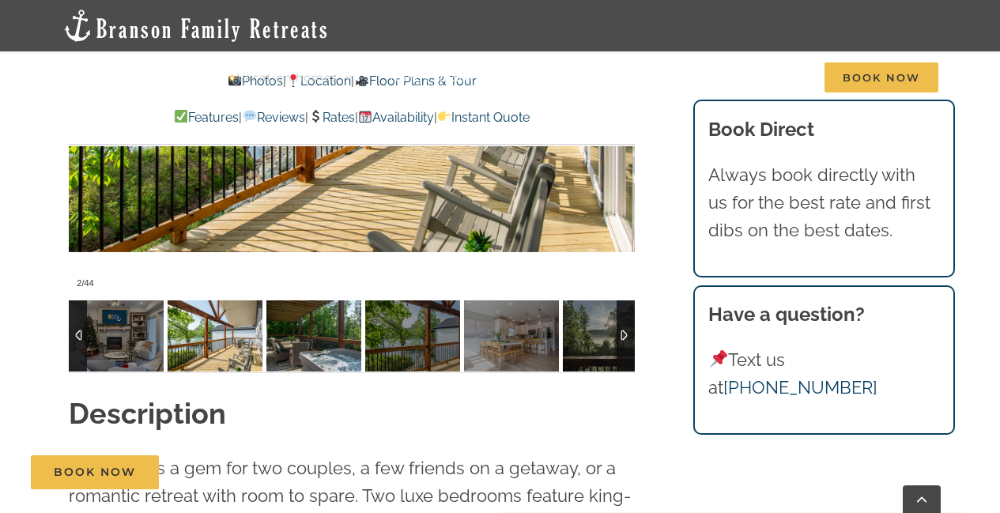
click at [313, 322] on img at bounding box center [313, 335] width 95 height 71
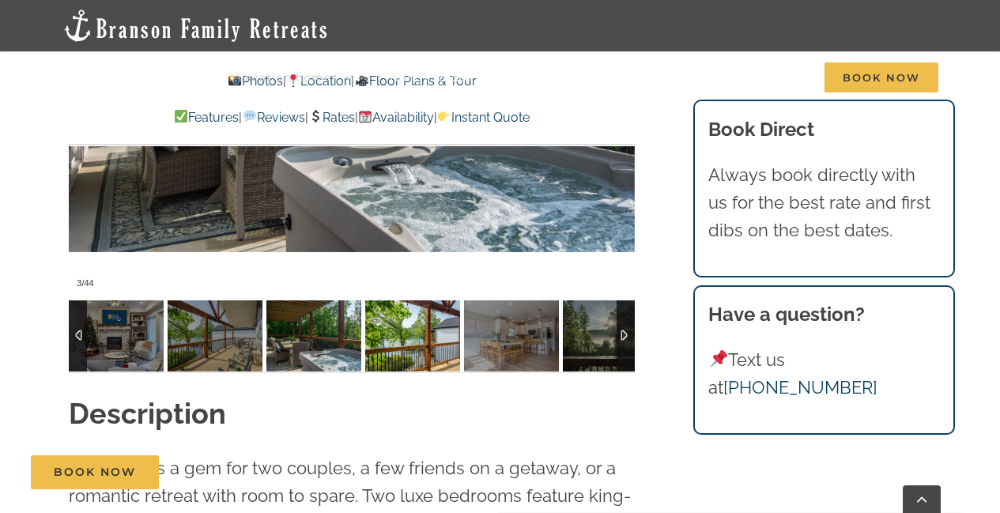
click at [419, 340] on img at bounding box center [412, 335] width 95 height 71
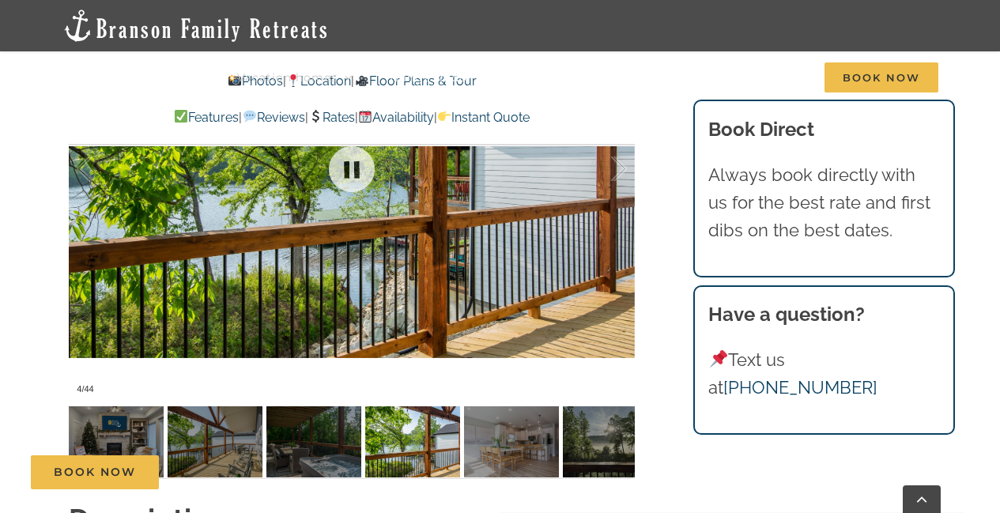
scroll to position [1107, 0]
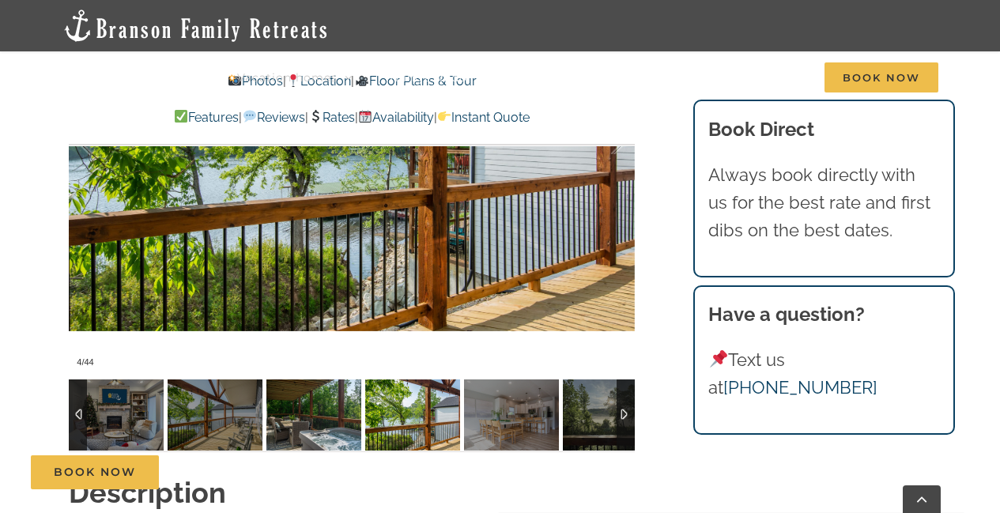
click at [330, 429] on img at bounding box center [313, 415] width 95 height 71
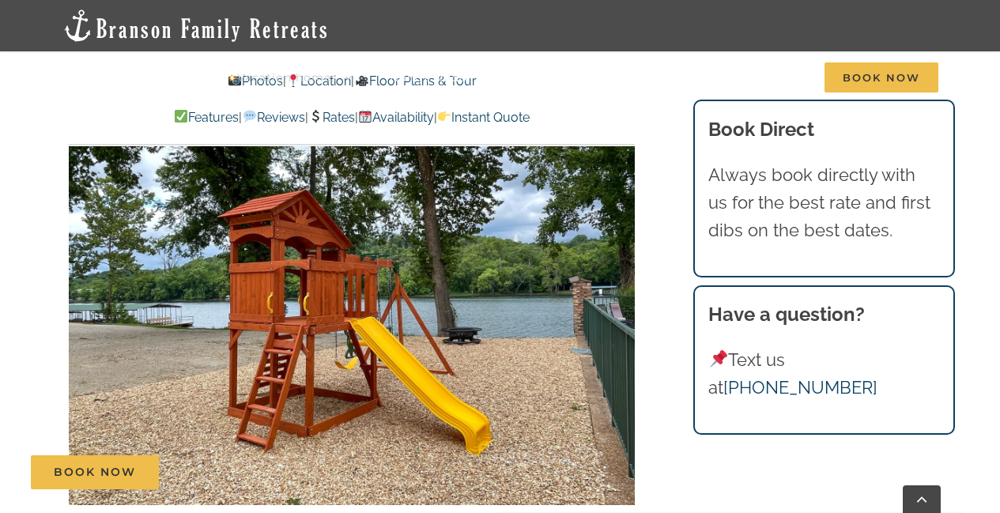
scroll to position [3004, 0]
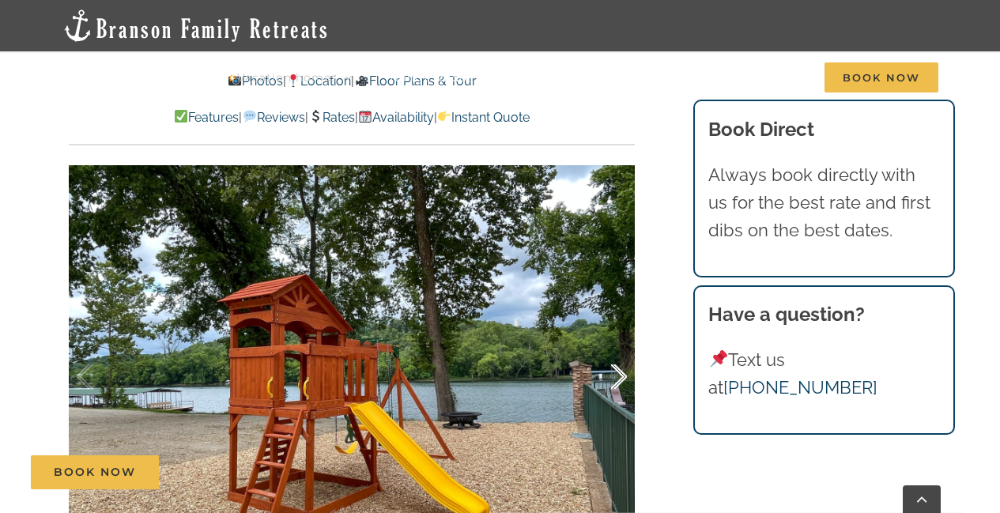
click at [619, 328] on div at bounding box center [602, 377] width 49 height 98
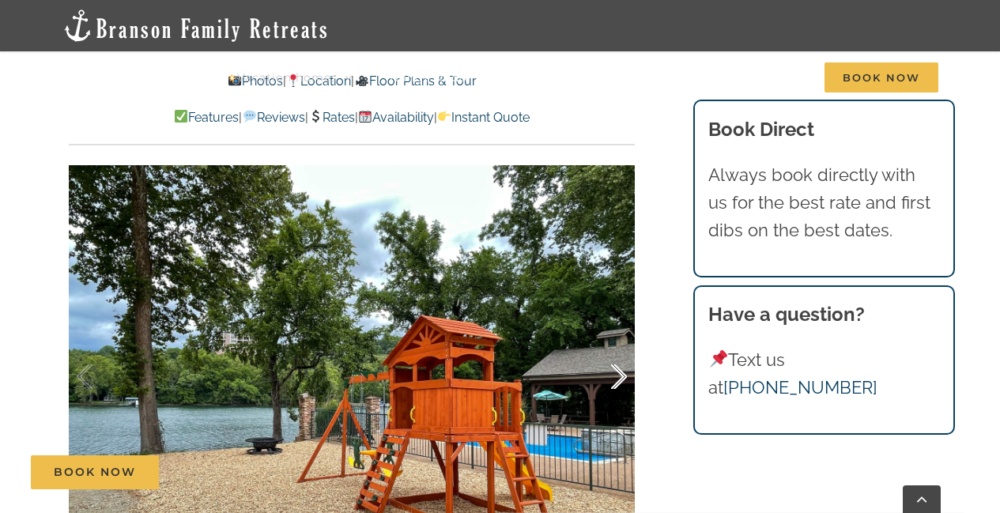
click at [619, 328] on div at bounding box center [602, 377] width 49 height 98
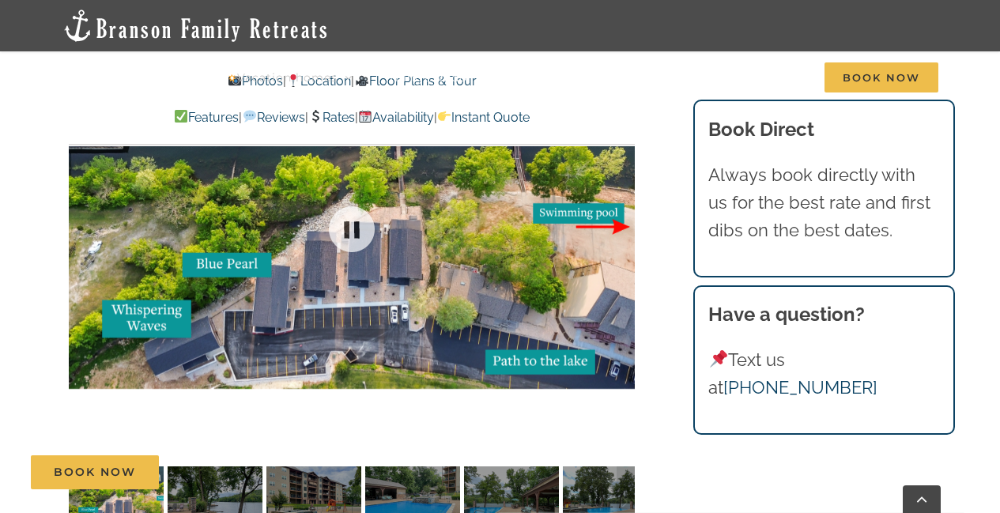
scroll to position [3083, 0]
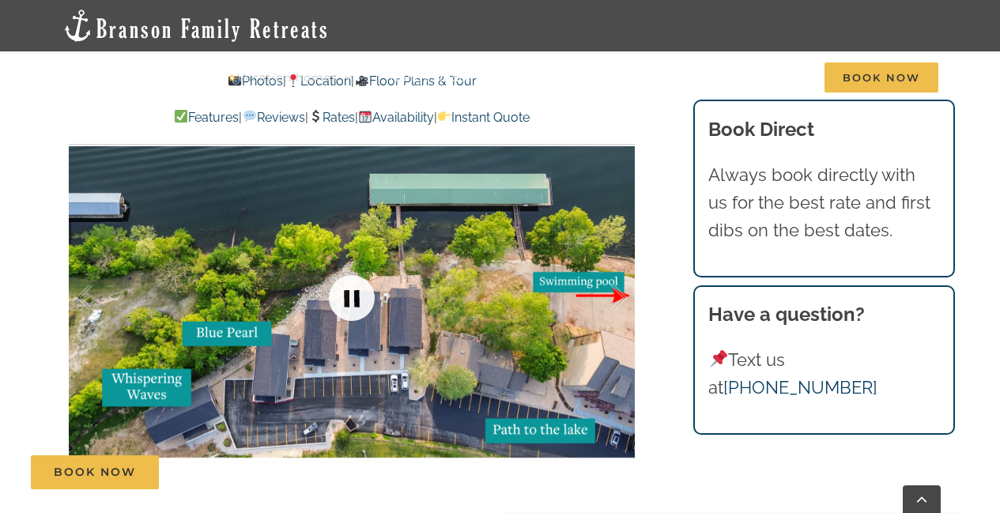
click at [351, 266] on link at bounding box center [351, 297] width 63 height 63
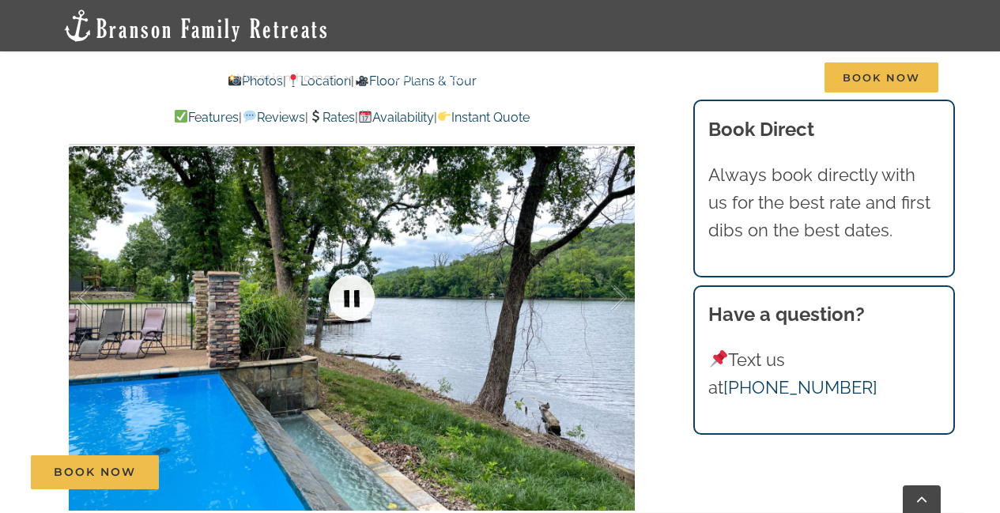
click at [351, 266] on link at bounding box center [351, 297] width 63 height 63
click at [611, 249] on div at bounding box center [602, 298] width 49 height 98
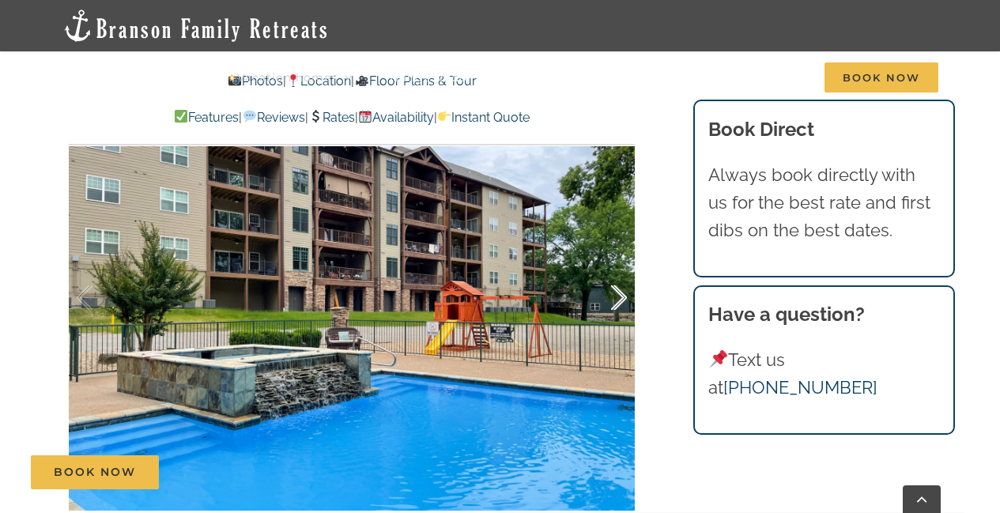
click at [611, 249] on div at bounding box center [602, 298] width 49 height 98
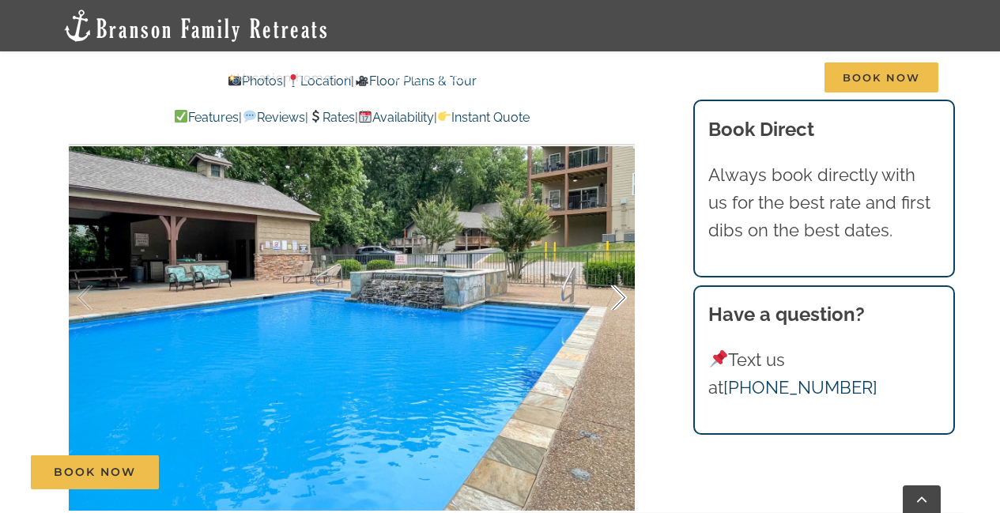
click at [611, 249] on div at bounding box center [602, 298] width 49 height 98
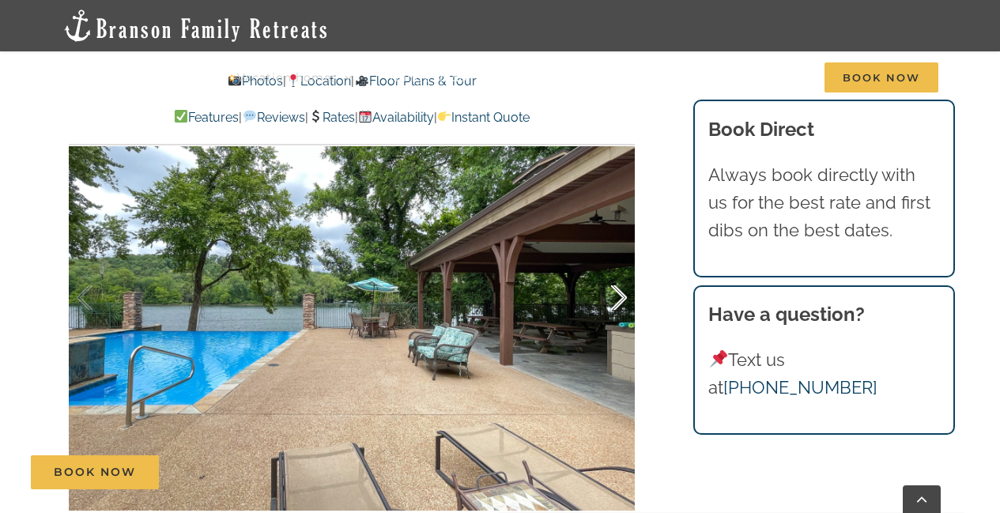
click at [611, 249] on div at bounding box center [602, 298] width 49 height 98
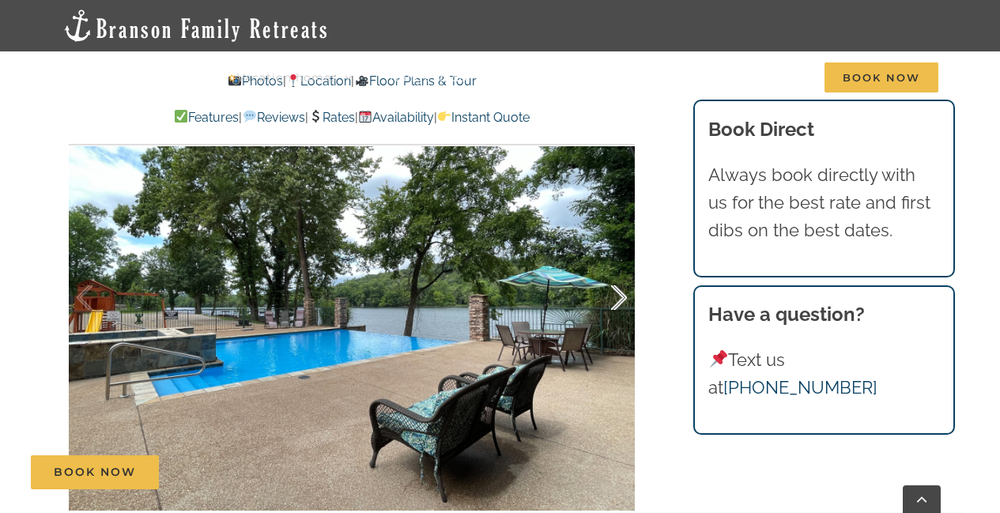
click at [611, 249] on div at bounding box center [602, 298] width 49 height 98
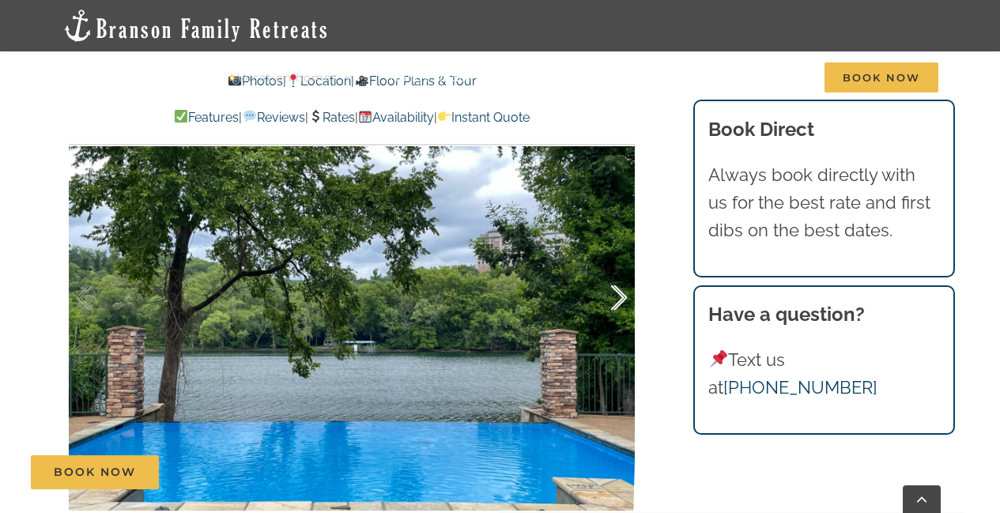
click at [611, 249] on div at bounding box center [602, 298] width 49 height 98
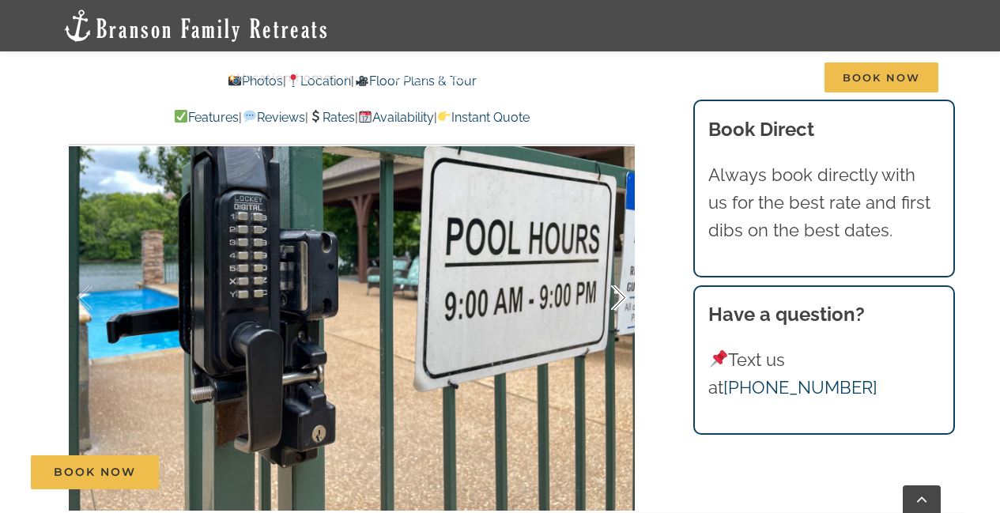
click at [611, 249] on div at bounding box center [602, 298] width 49 height 98
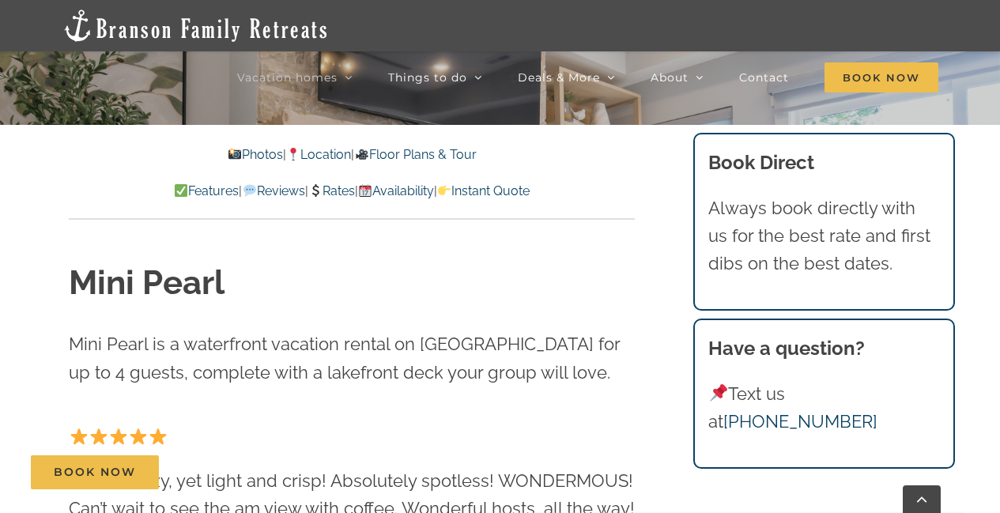
scroll to position [474, 0]
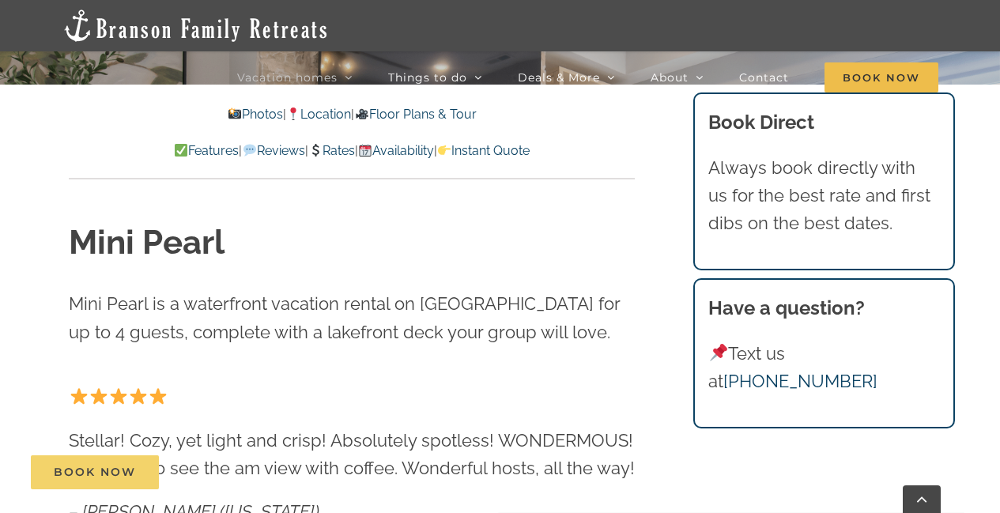
click at [104, 483] on link "Book Now" at bounding box center [95, 472] width 128 height 34
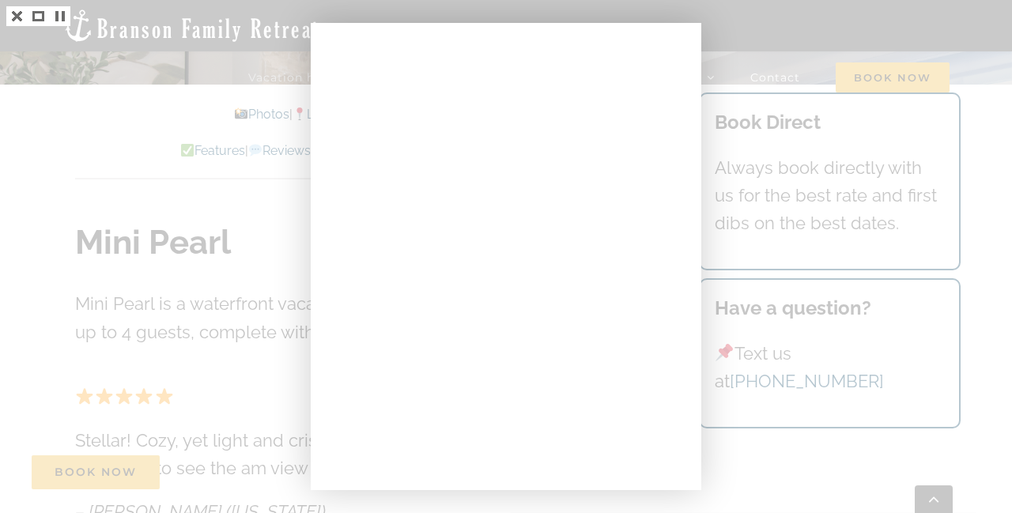
drag, startPoint x: 758, startPoint y: 33, endPoint x: 724, endPoint y: 20, distance: 36.6
click at [761, 33] on div at bounding box center [506, 256] width 1012 height 513
click at [771, 48] on div at bounding box center [506, 256] width 1012 height 513
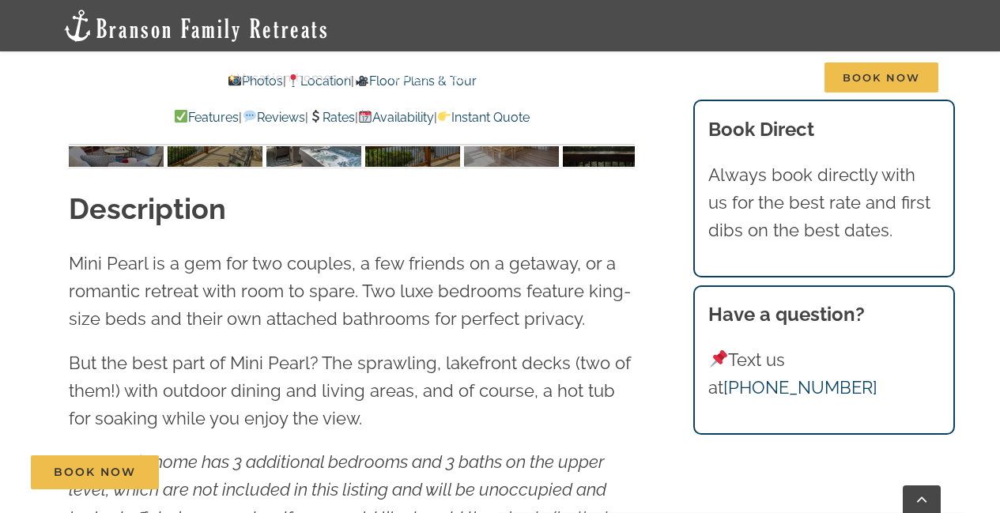
scroll to position [1423, 0]
